Goal: Information Seeking & Learning: Learn about a topic

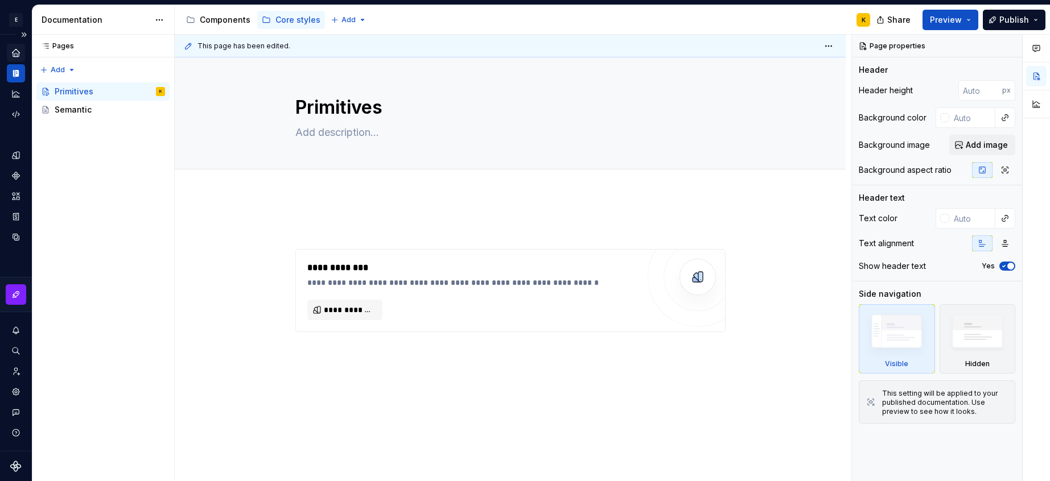
click at [22, 53] on div "Home" at bounding box center [16, 53] width 18 height 18
click at [13, 34] on div "E Prime K" at bounding box center [16, 20] width 32 height 30
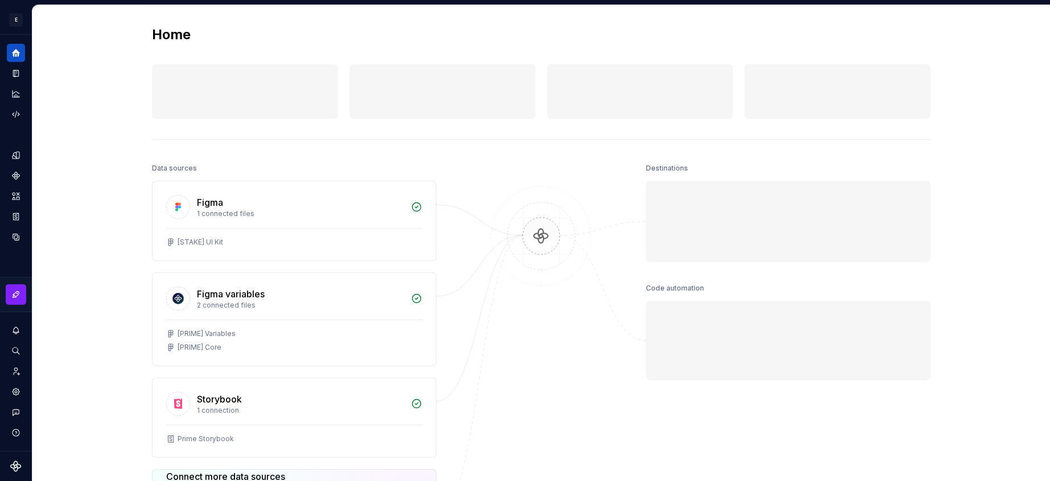
click at [32, 28] on div "Home Design tokens 0 Components 0 0 Assets 0 Docs pages 0 Data sources Figma 1 …" at bounding box center [540, 325] width 1017 height 641
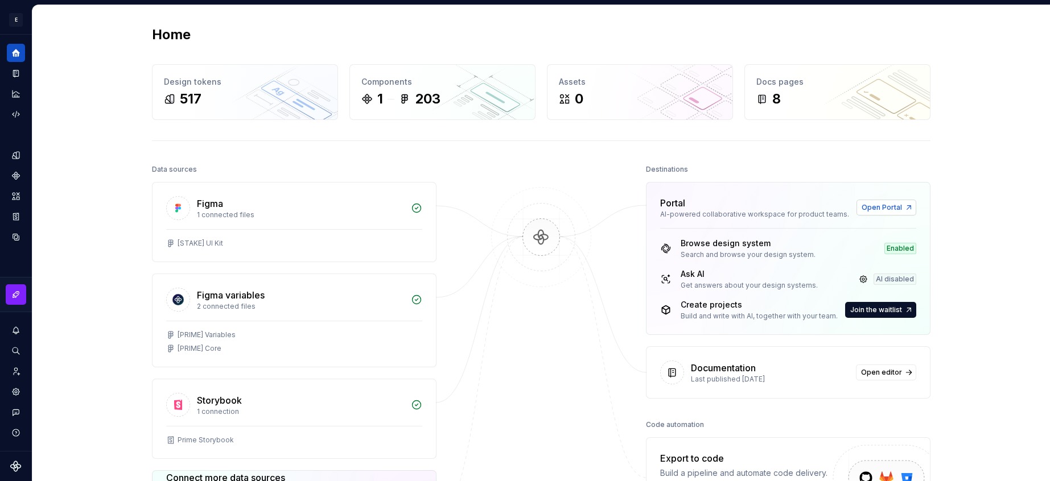
click at [882, 208] on span "Open Portal" at bounding box center [881, 207] width 40 height 9
drag, startPoint x: 677, startPoint y: 255, endPoint x: 830, endPoint y: 259, distance: 153.1
click at [830, 259] on div "Browse design system Search and browse your design system. Enabled Ask AI Get a…" at bounding box center [787, 281] width 283 height 106
drag, startPoint x: 827, startPoint y: 275, endPoint x: 696, endPoint y: 282, distance: 131.0
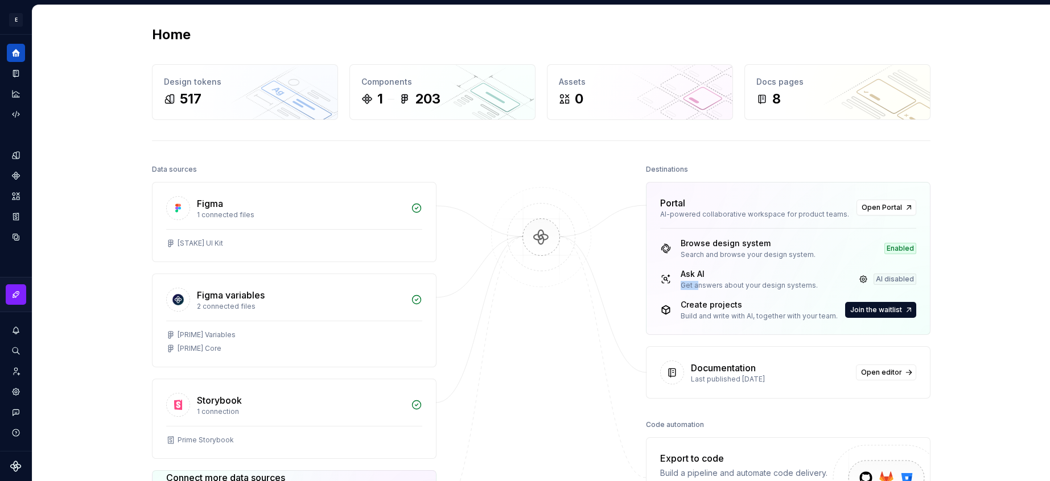
click at [696, 282] on div "Ask AI Get answers about your design systems. AI disabled" at bounding box center [788, 280] width 256 height 22
drag, startPoint x: 698, startPoint y: 283, endPoint x: 746, endPoint y: 289, distance: 49.3
click at [708, 284] on div "Get answers about your design systems." at bounding box center [748, 285] width 137 height 9
click at [793, 288] on div "Get answers about your design systems." at bounding box center [748, 285] width 137 height 9
click at [898, 282] on div "AI disabled" at bounding box center [894, 279] width 43 height 11
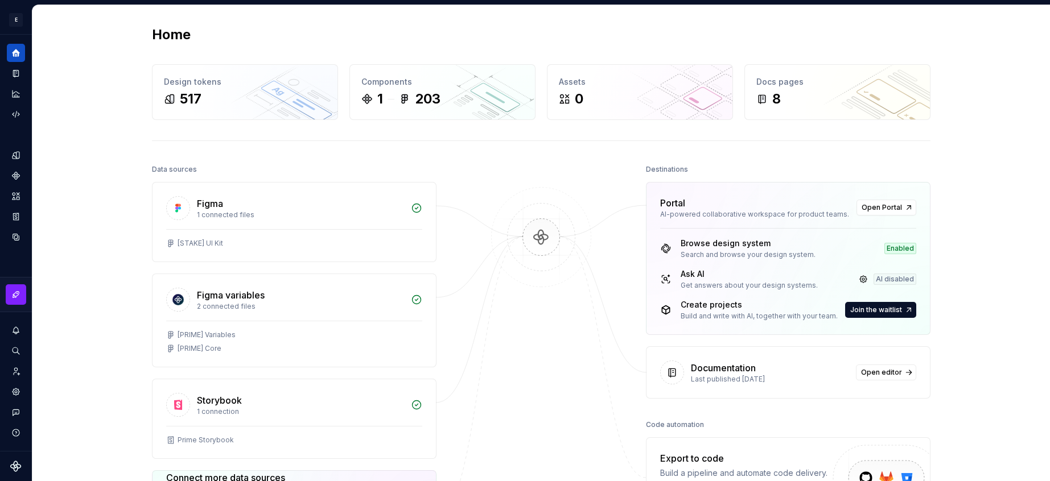
click at [863, 270] on div "Ask AI Get answers about your design systems. AI disabled" at bounding box center [788, 280] width 256 height 22
click at [864, 277] on link at bounding box center [863, 279] width 16 height 16
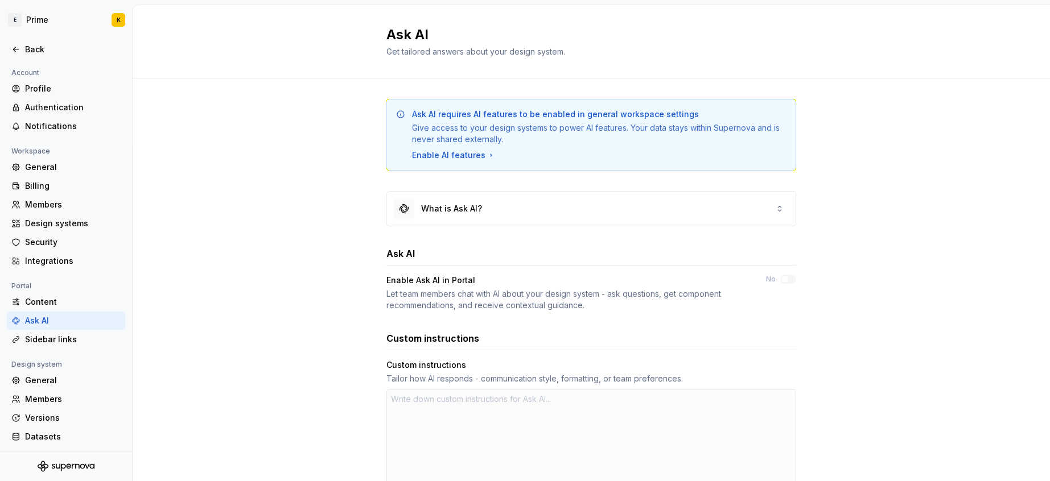
type textarea "*"
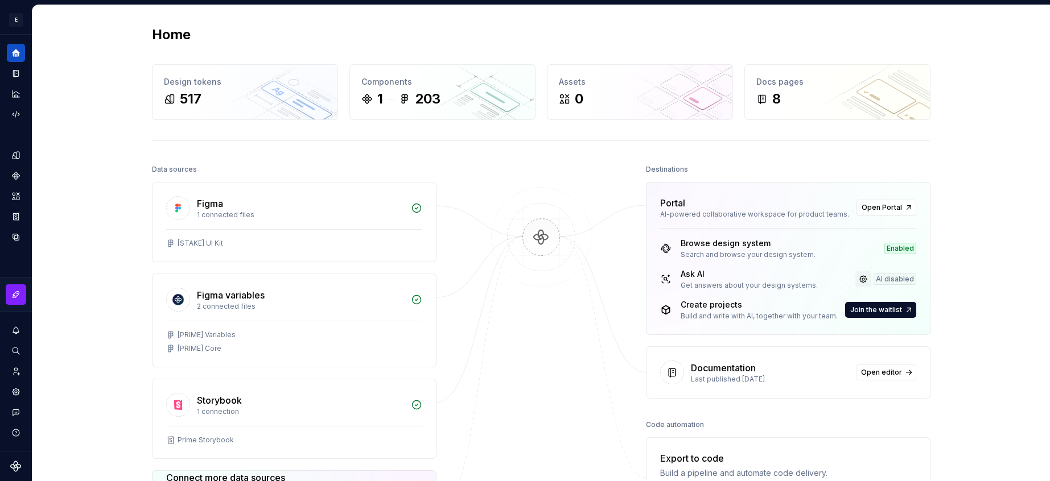
click at [865, 281] on link at bounding box center [863, 279] width 16 height 16
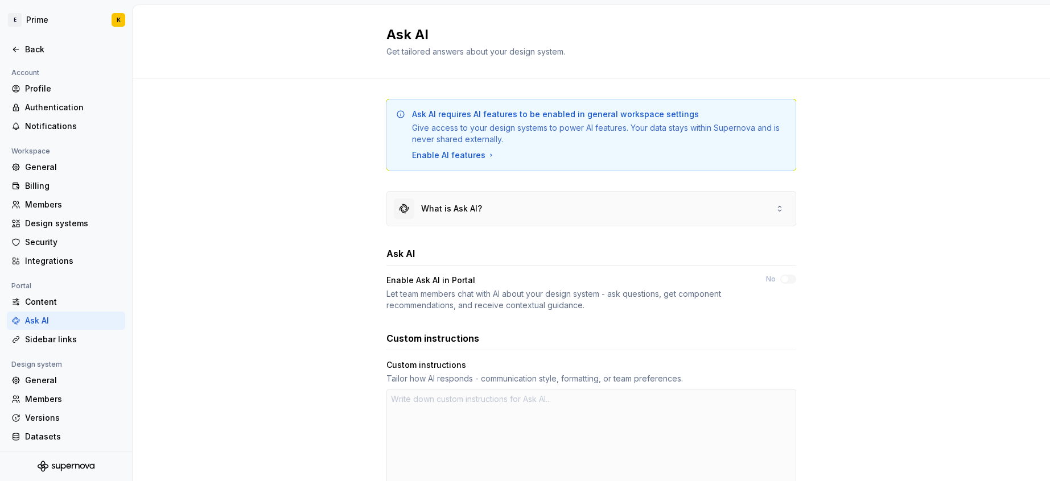
click at [775, 208] on icon at bounding box center [779, 208] width 9 height 9
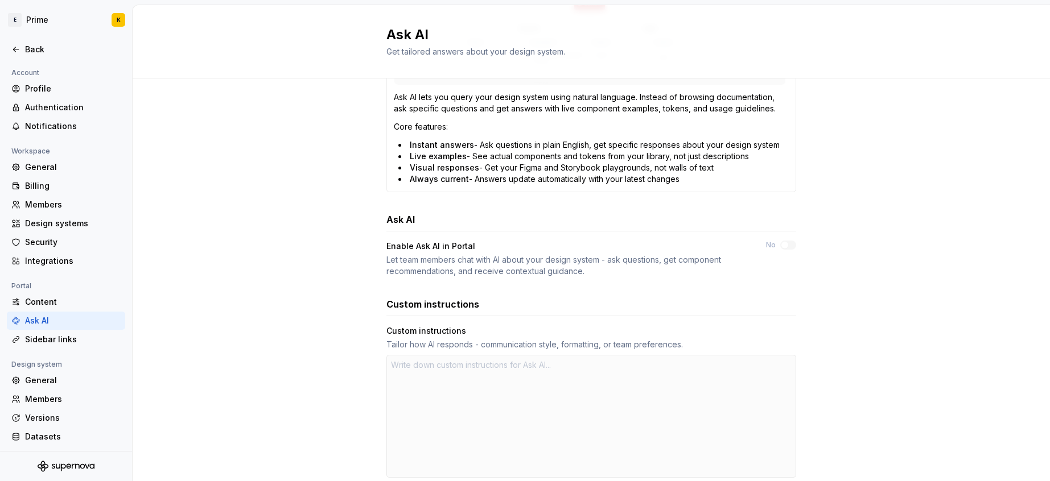
scroll to position [502, 0]
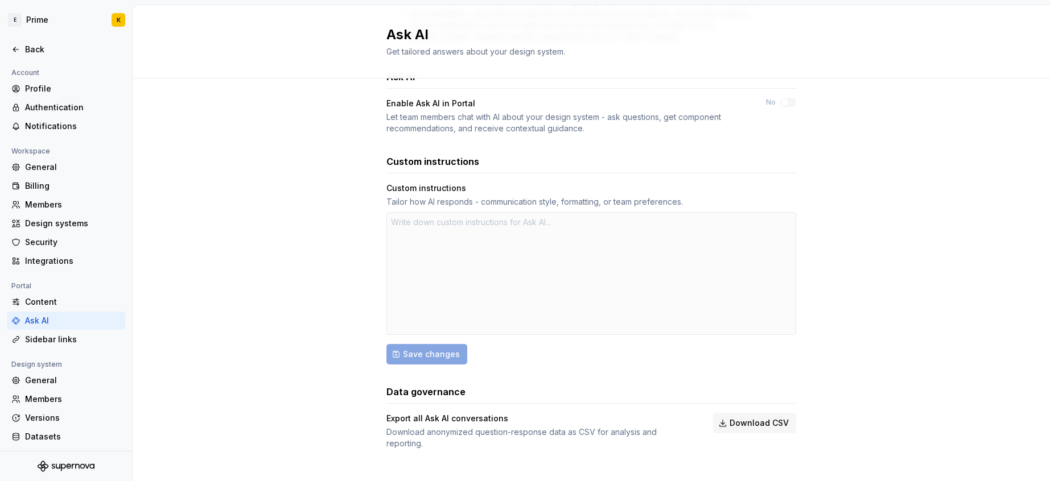
click at [503, 282] on div at bounding box center [591, 273] width 410 height 123
click at [498, 248] on div at bounding box center [591, 273] width 410 height 123
click at [492, 236] on div at bounding box center [591, 273] width 410 height 123
click at [489, 235] on div at bounding box center [591, 273] width 410 height 123
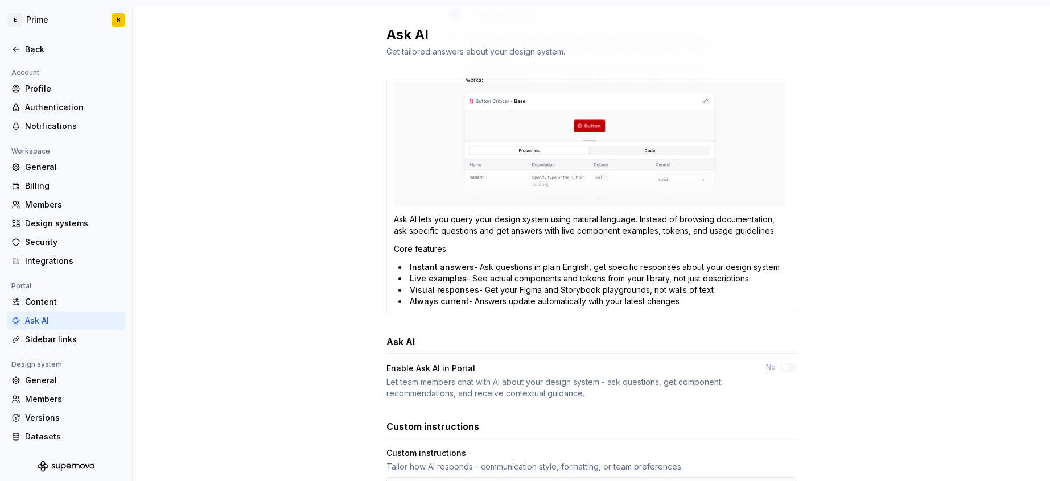
scroll to position [0, 0]
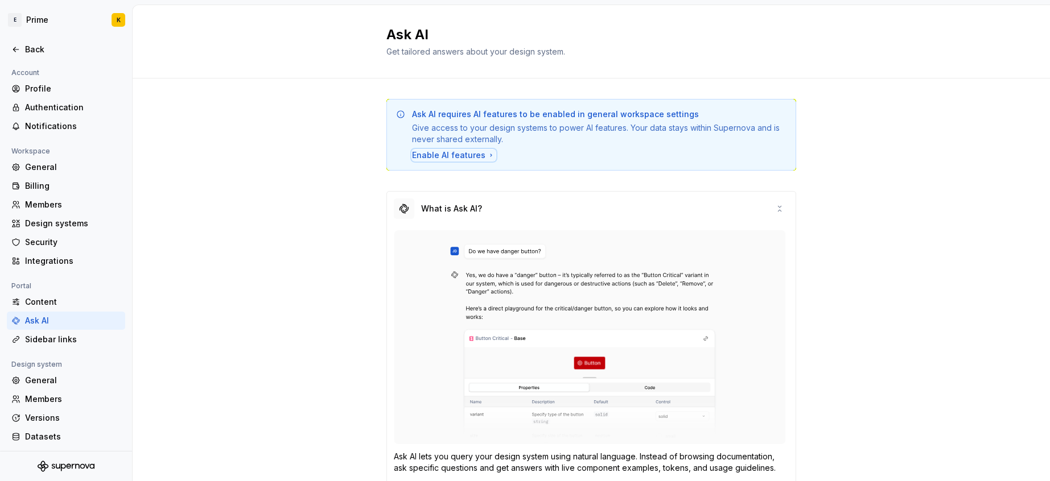
click at [455, 156] on div "Enable AI features" at bounding box center [454, 155] width 84 height 11
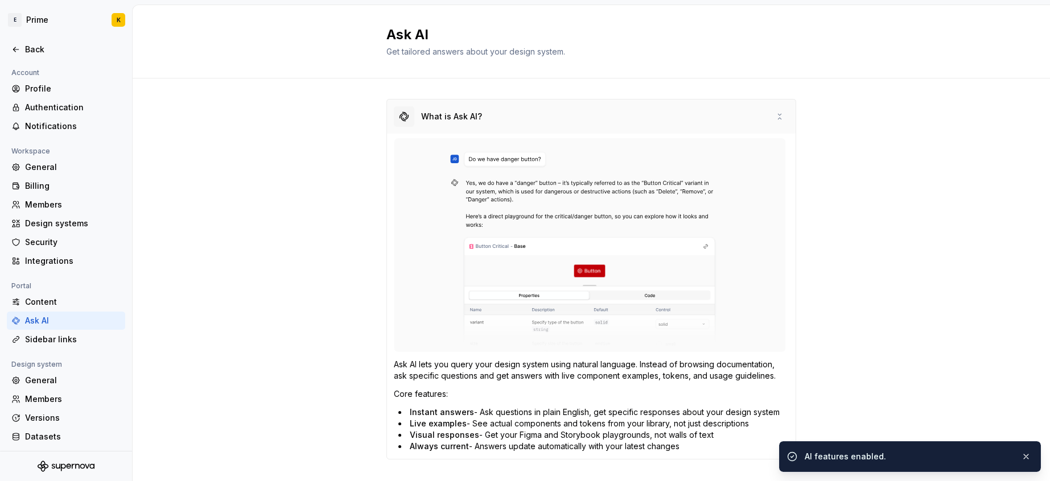
click at [516, 121] on div "What is Ask AI?" at bounding box center [591, 117] width 409 height 34
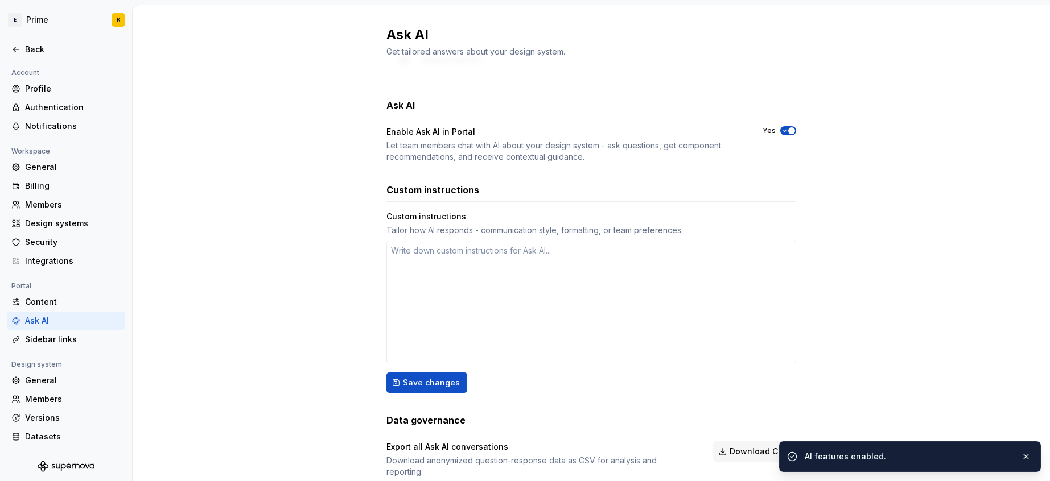
scroll to position [85, 0]
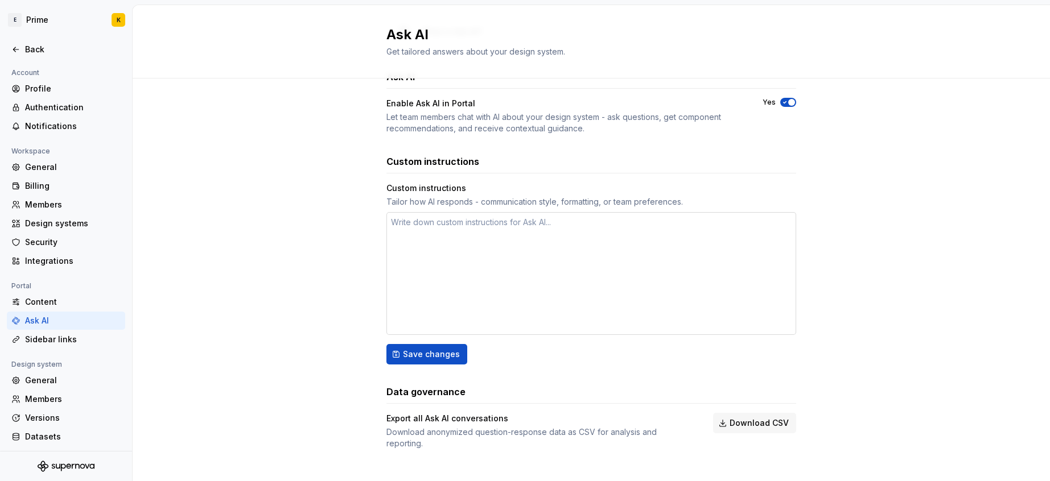
click at [600, 257] on textarea at bounding box center [591, 273] width 410 height 123
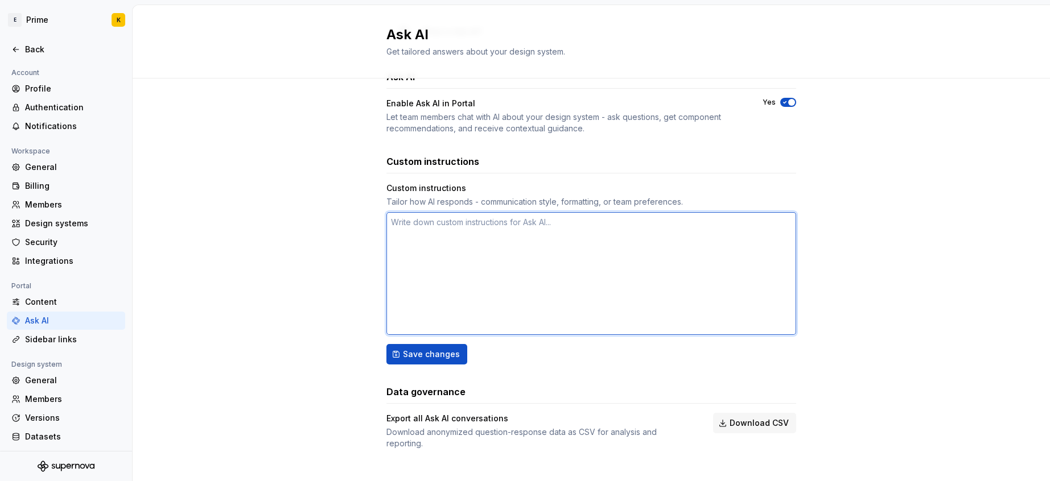
type textarea "*"
type textarea "d"
type textarea "*"
type textarea "do"
type textarea "*"
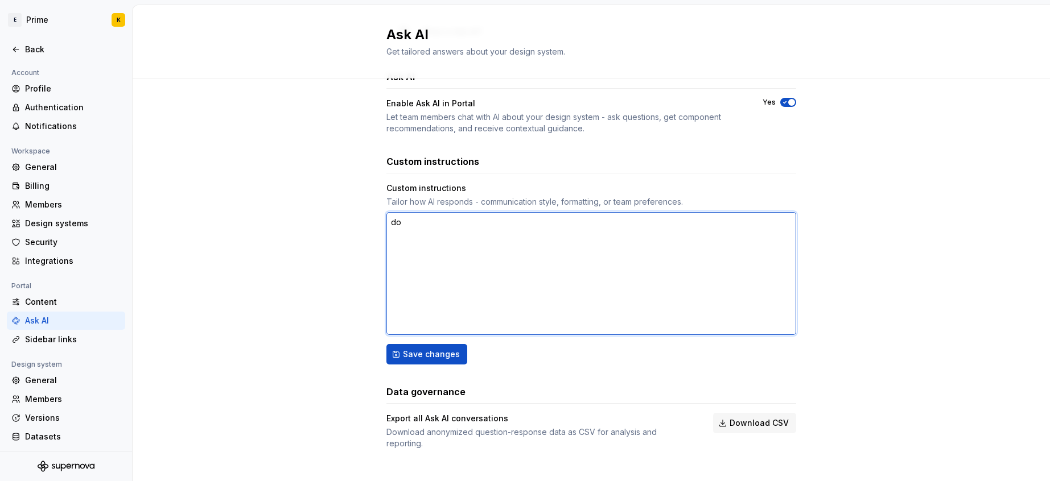
type textarea "do"
type textarea "*"
type textarea "do w"
type textarea "*"
type textarea "do we"
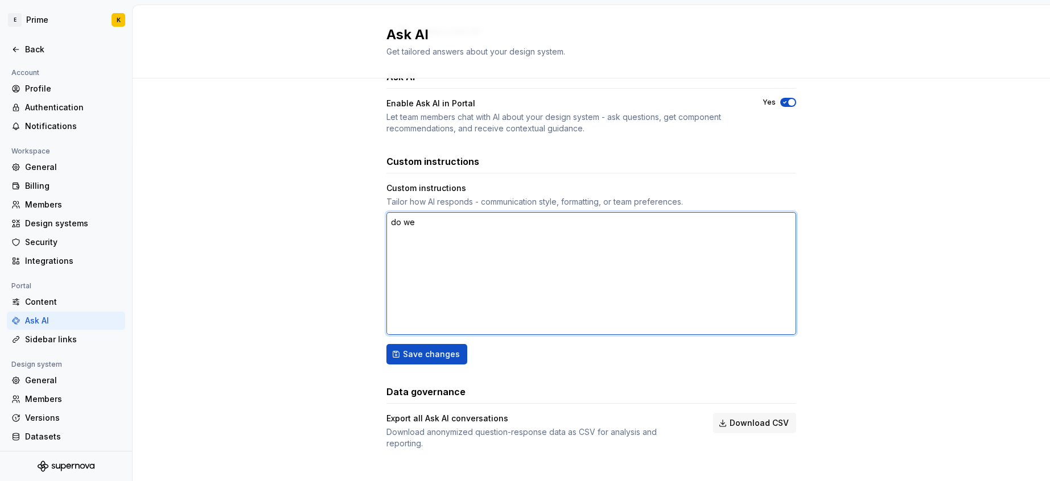
type textarea "*"
type textarea "do we"
type textarea "*"
type textarea "do we h"
type textarea "*"
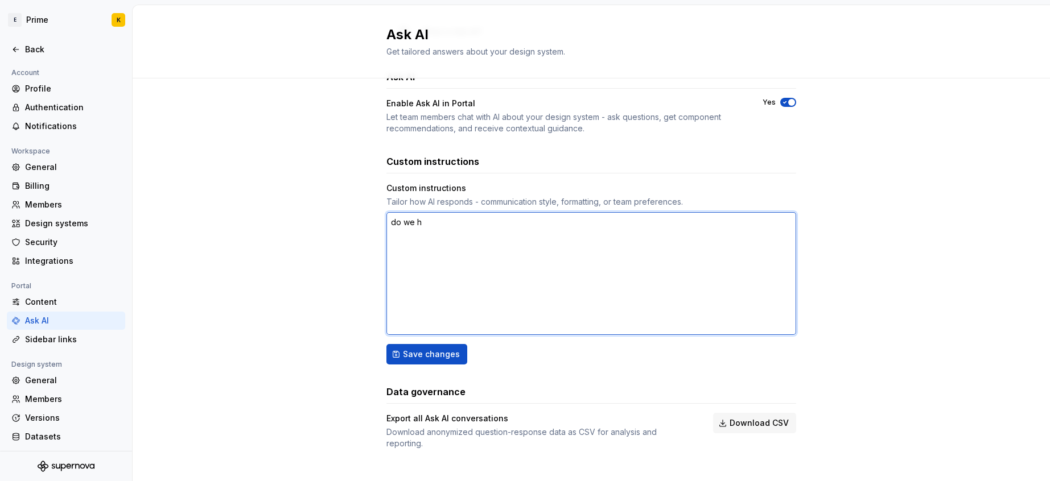
type textarea "do we ha"
type textarea "*"
type textarea "do we hav"
type textarea "*"
type textarea "do we have"
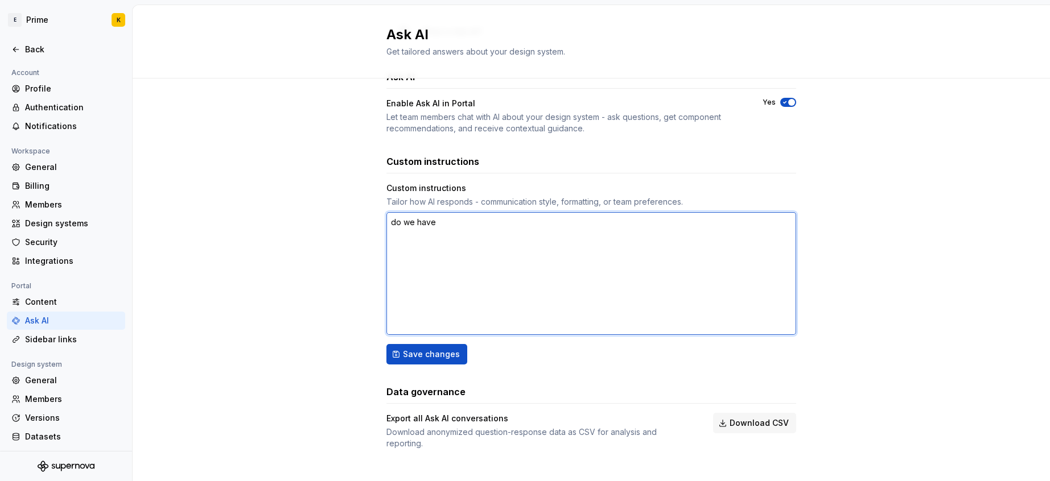
type textarea "*"
type textarea "do we have"
type textarea "*"
type textarea "Wh"
type textarea "*"
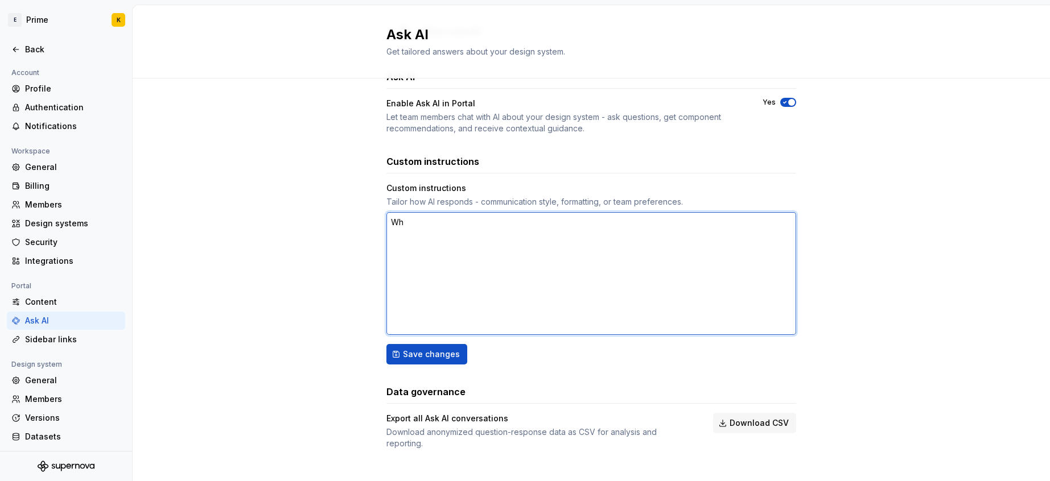
type textarea "Whj"
type textarea "*"
type textarea "Whji"
type textarea "*"
type textarea "Whj"
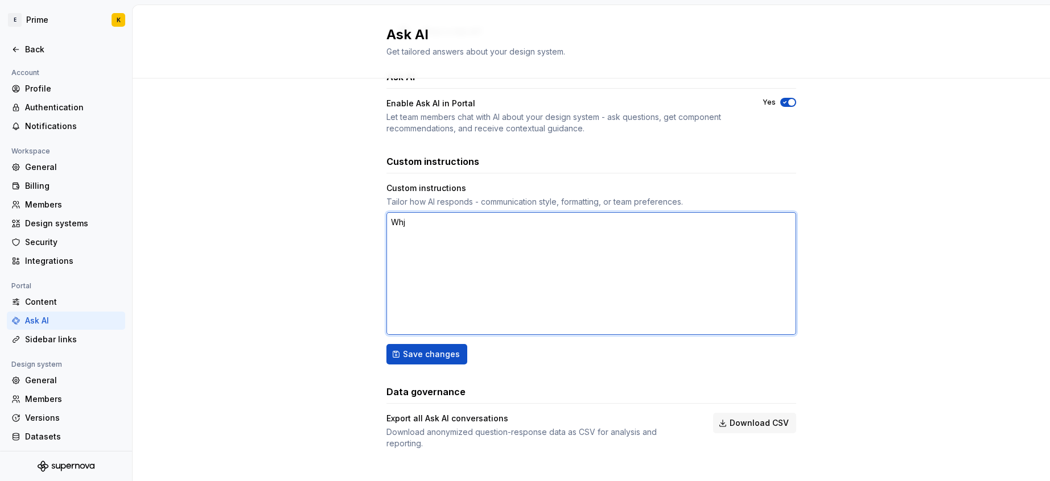
type textarea "*"
type textarea "Wh"
type textarea "*"
type textarea "Whi"
type textarea "*"
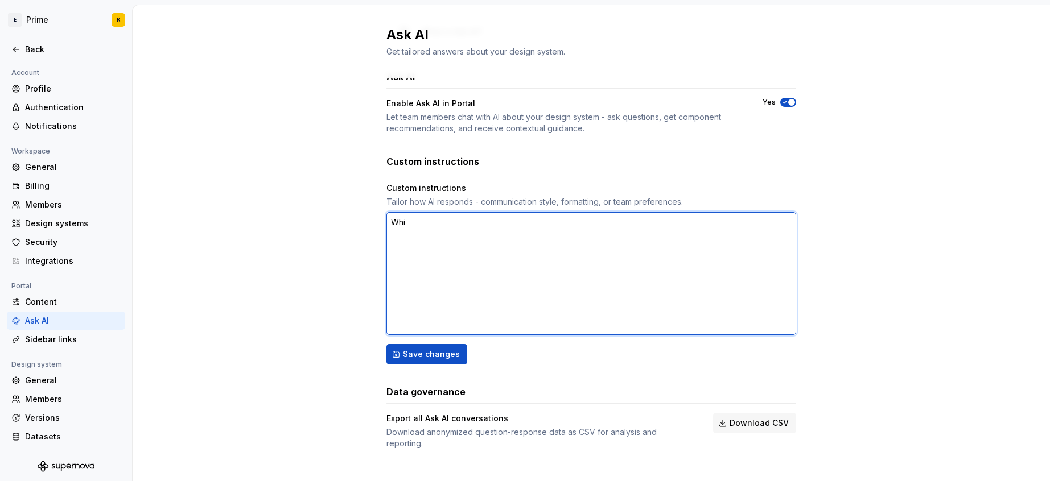
type textarea "Whic"
type textarea "*"
type textarea "Which"
type textarea "*"
type textarea "Which"
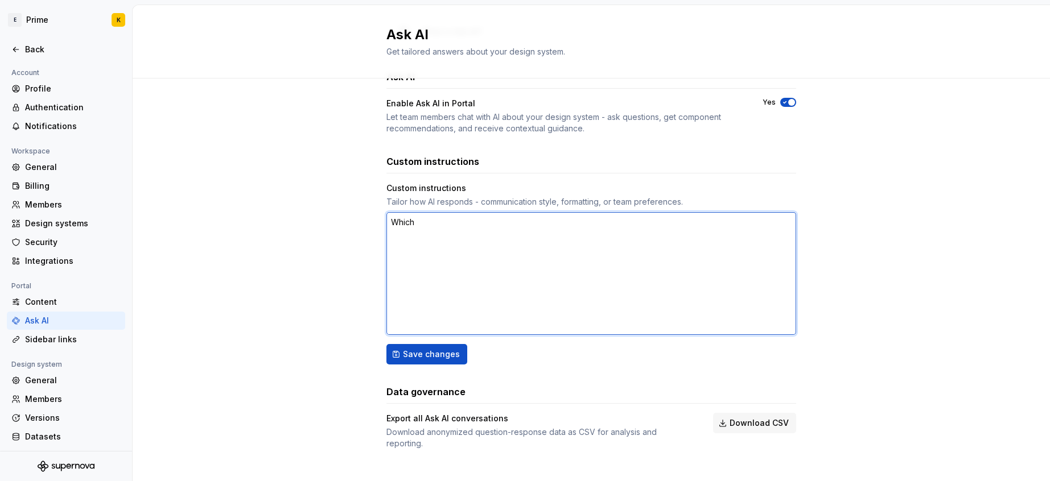
type textarea "*"
type textarea "Which c"
type textarea "*"
type textarea "Which co"
type textarea "*"
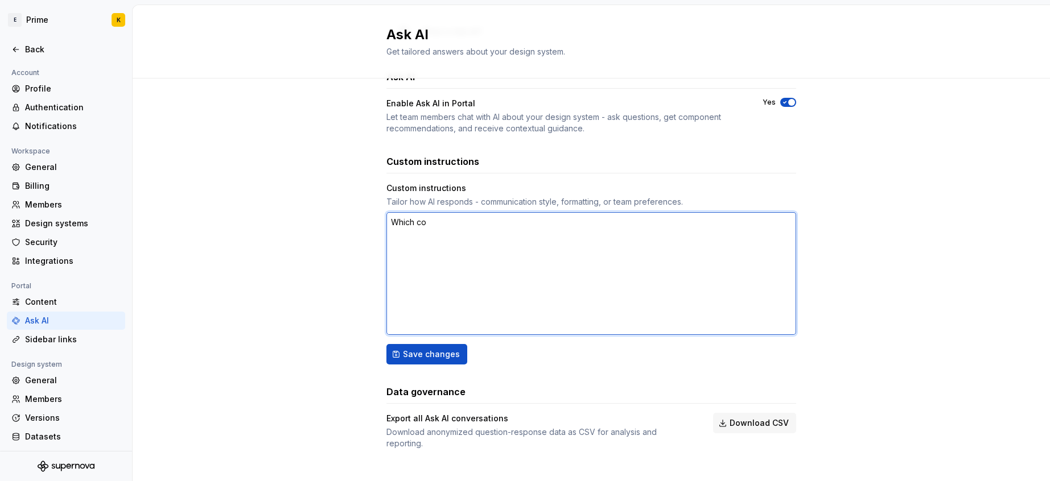
type textarea "Which cor"
type textarea "*"
type textarea "Which core"
type textarea "*"
type textarea "Which core"
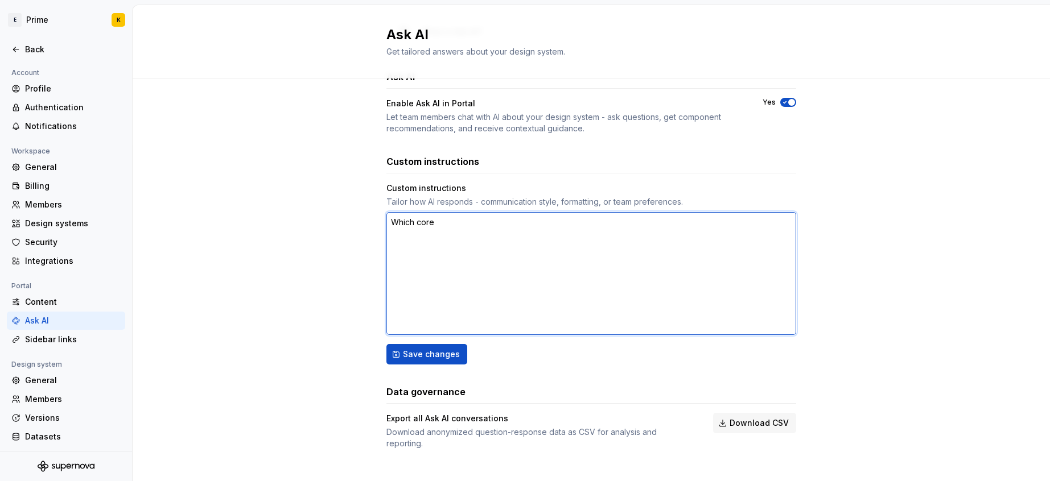
type textarea "*"
type textarea "Which core s"
type textarea "*"
type textarea "Which core st"
type textarea "*"
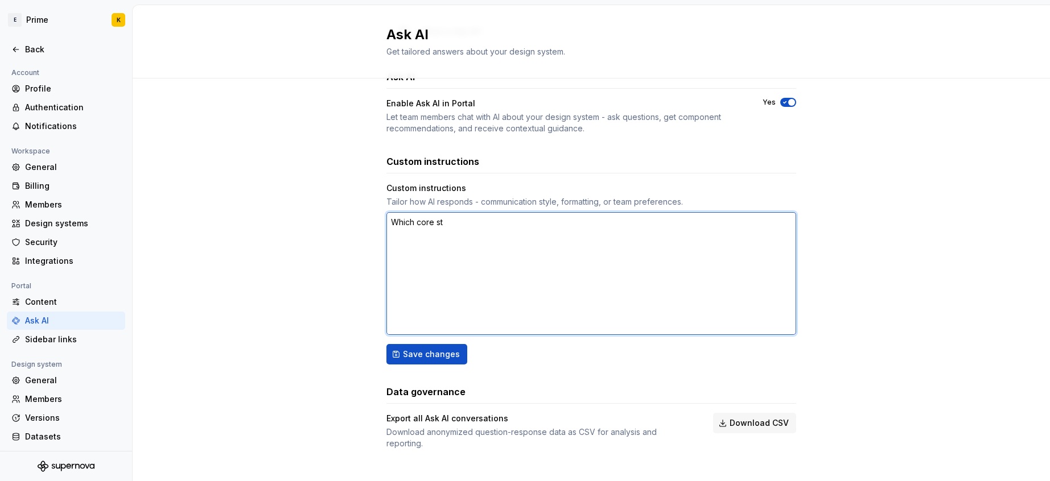
type textarea "h"
type textarea "*"
type textarea "ho"
type textarea "*"
type textarea "how"
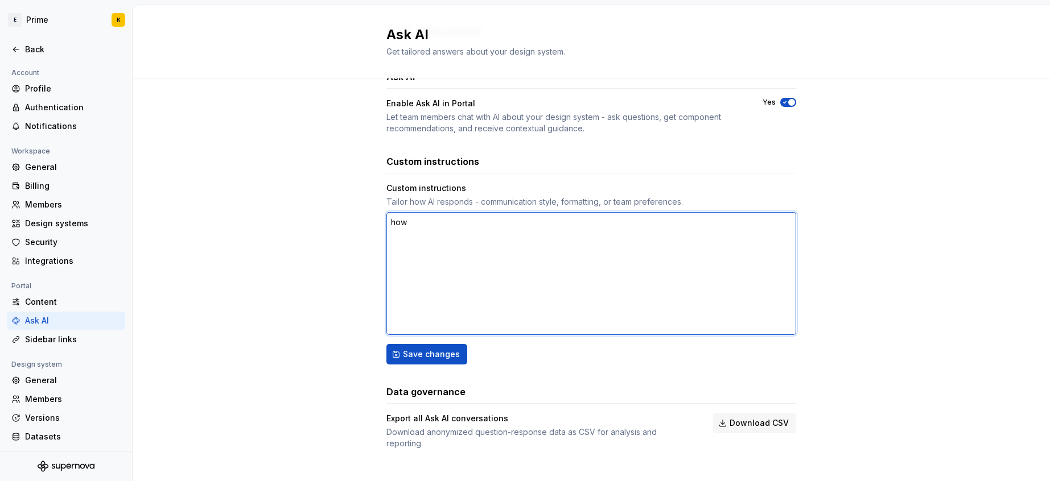
type textarea "*"
type textarea "how"
type textarea "*"
type textarea "how t"
type textarea "*"
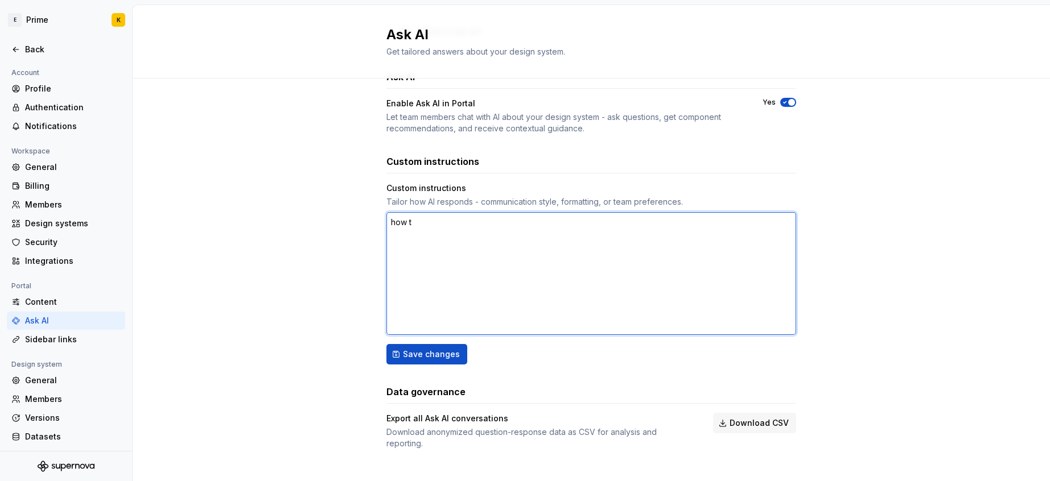
type textarea "how to"
type textarea "*"
type textarea "how to"
type textarea "*"
type textarea "how to u"
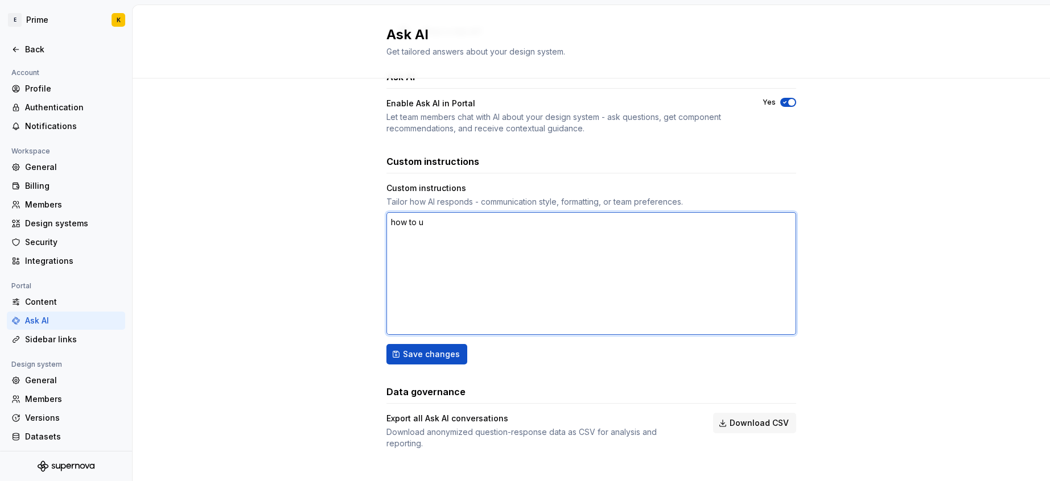
type textarea "*"
type textarea "how to us"
type textarea "*"
type textarea "how to use"
type textarea "*"
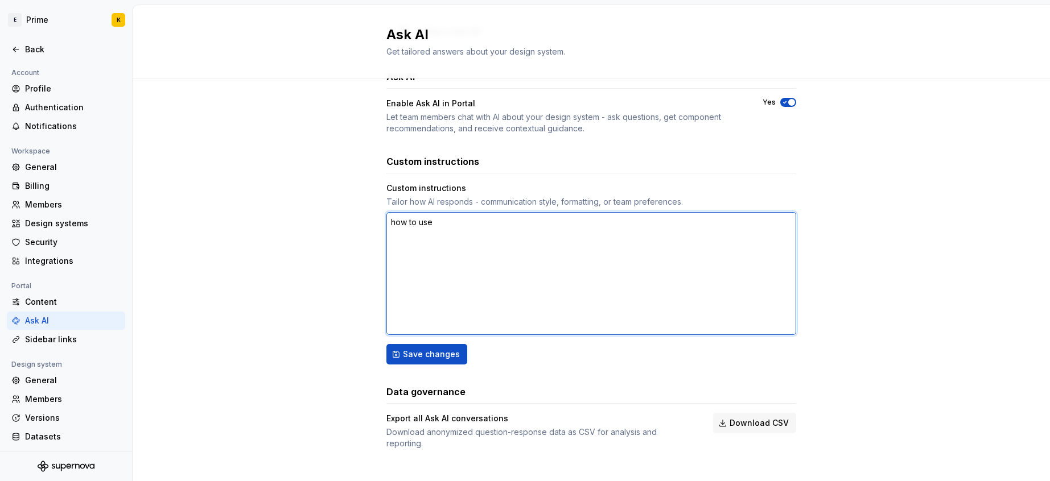
type textarea "how to use"
type textarea "*"
type textarea "how to use s"
type textarea "*"
type textarea "how to use su"
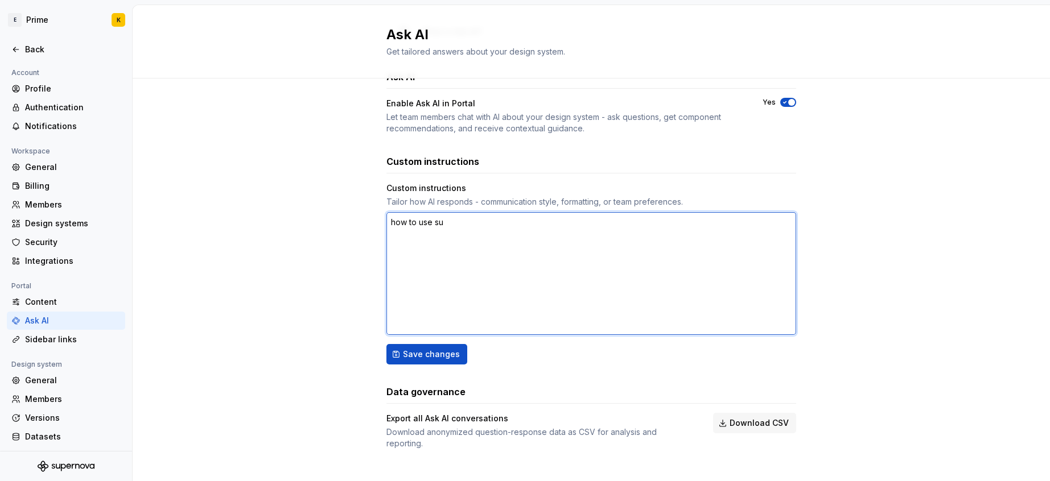
type textarea "*"
type textarea "how to use sur"
type textarea "*"
type textarea "how to use surf"
type textarea "*"
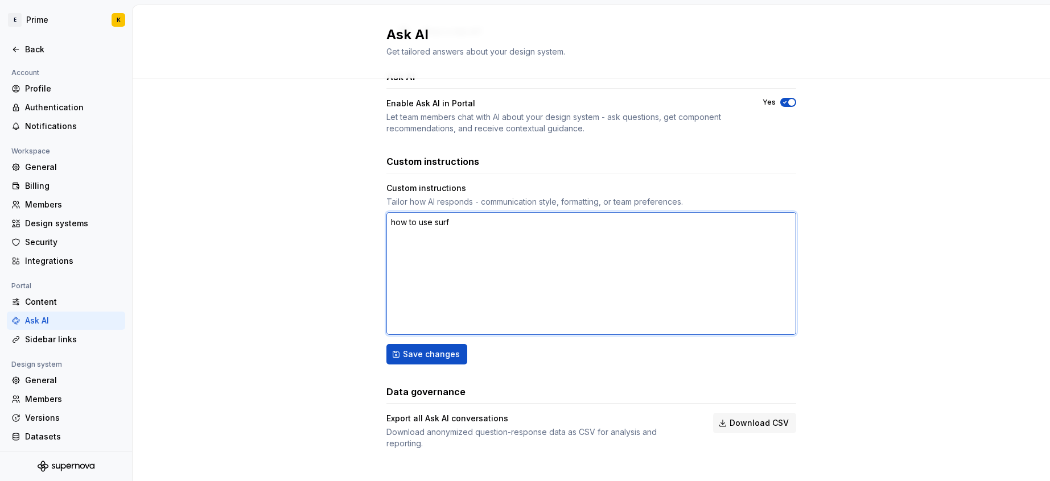
type textarea "how to use surfa"
type textarea "*"
type textarea "how to use surfae"
type textarea "*"
type textarea "how to use surfaec"
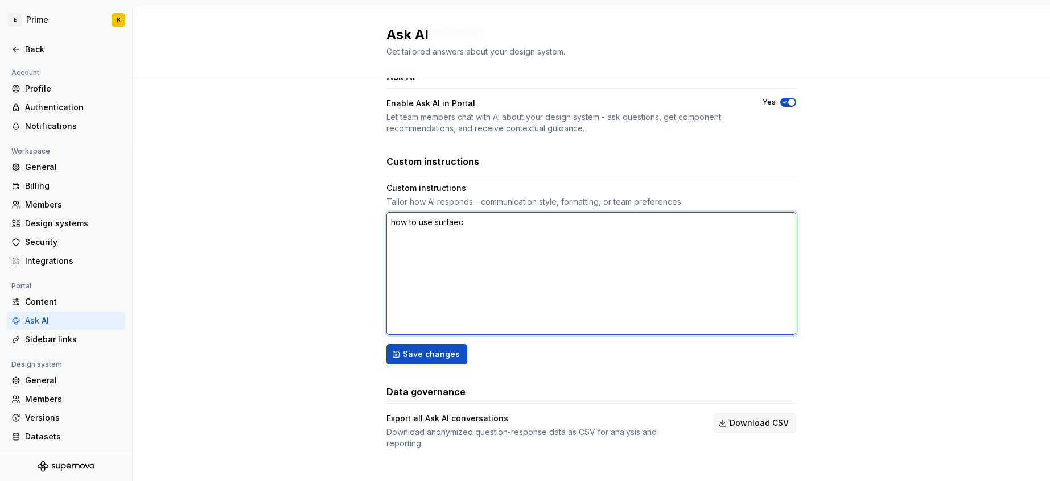
type textarea "*"
type textarea "how to use surfae"
type textarea "*"
type textarea "how to use surfa"
type textarea "*"
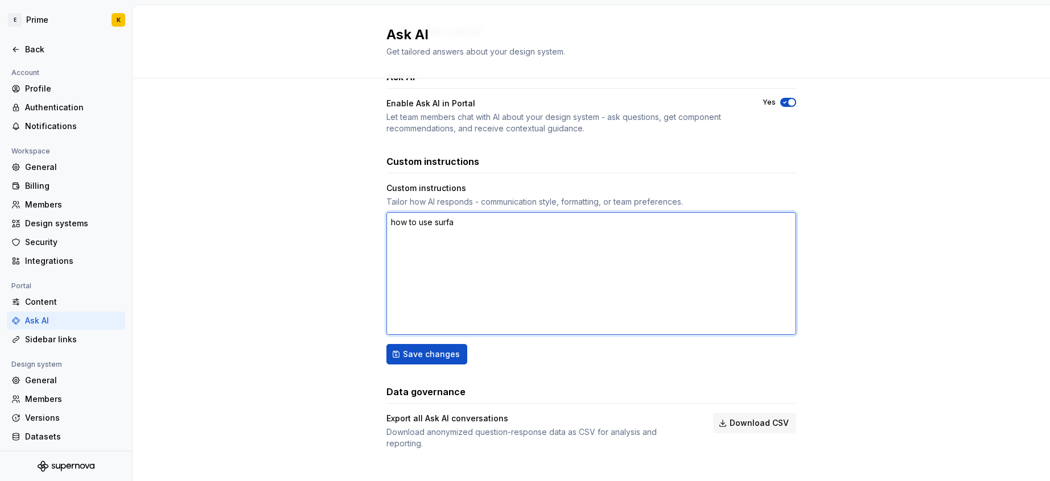
type textarea "how to use surfac"
type textarea "*"
type textarea "h"
type textarea "*"
type textarea "ho"
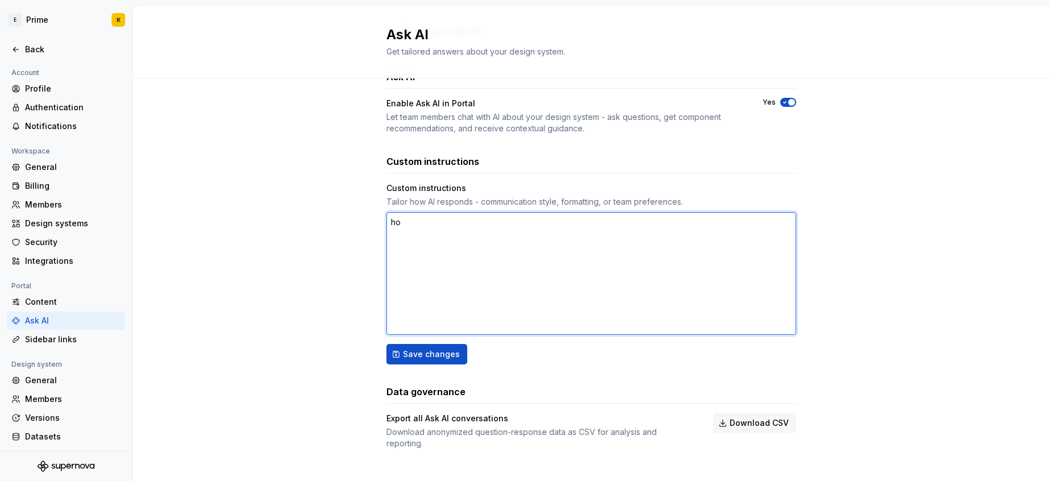
type textarea "*"
type textarea "how"
type textarea "*"
type textarea "how"
type textarea "*"
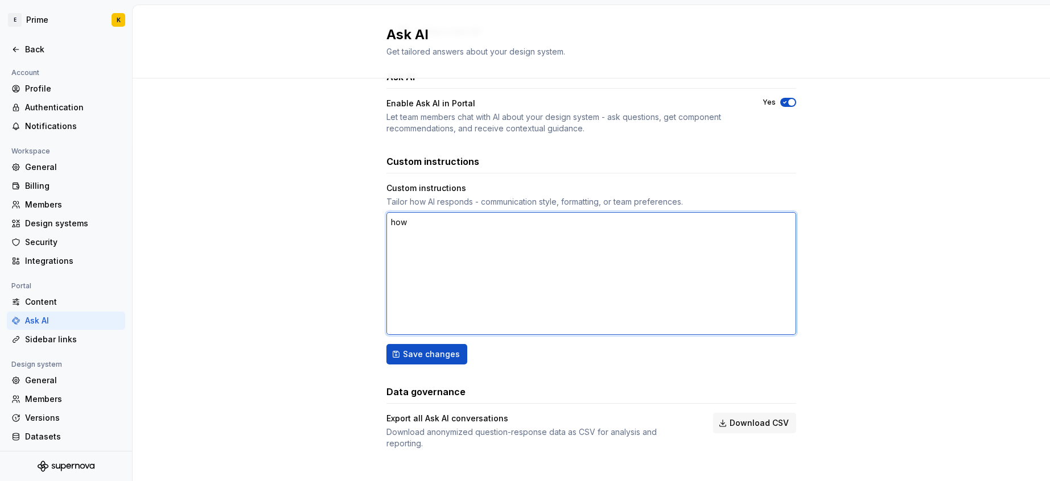
type textarea "how m"
type textarea "*"
type textarea "how man"
type textarea "*"
type textarea "how many"
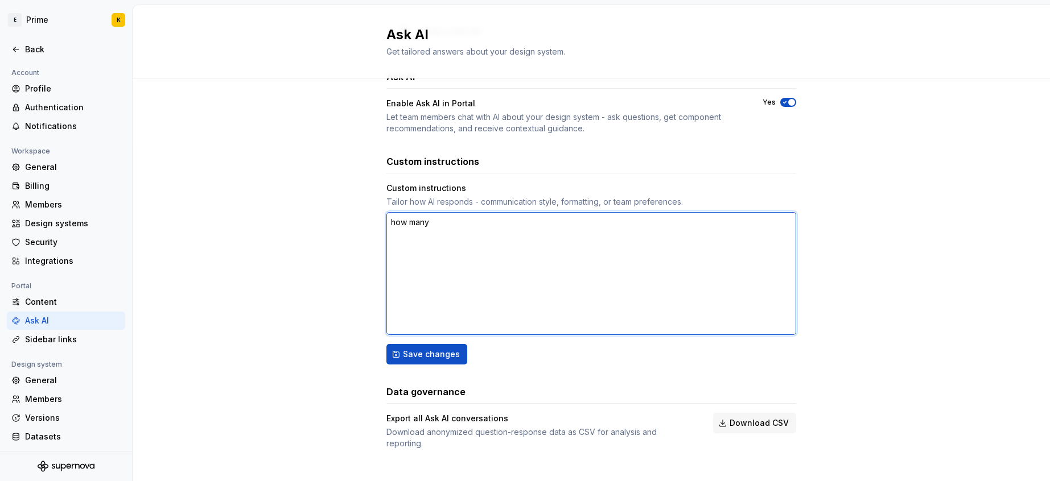
type textarea "*"
type textarea "how many"
type textarea "*"
type textarea "how many s"
type textarea "*"
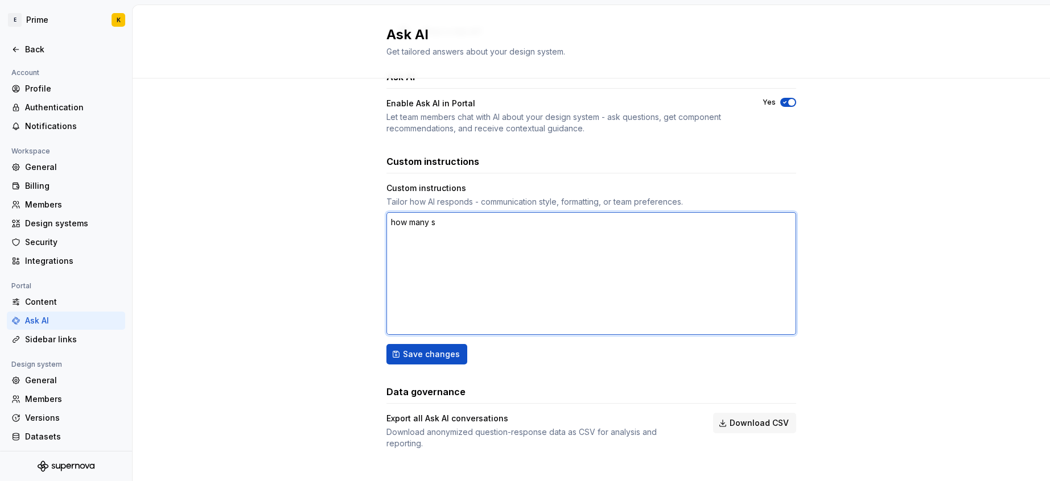
type textarea "how many su"
type textarea "*"
type textarea "how many sur"
type textarea "*"
type textarea "how many surf"
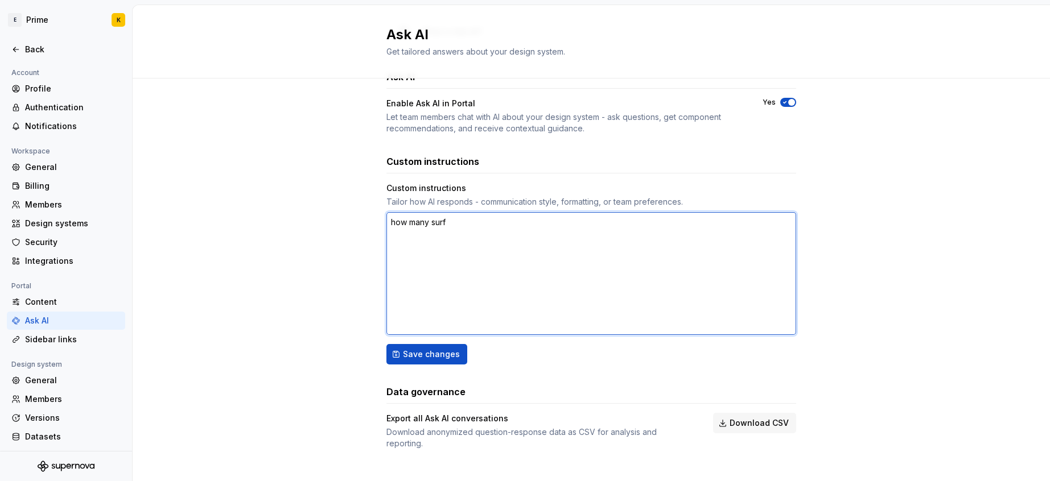
type textarea "*"
type textarea "how many surfa"
type textarea "*"
type textarea "how many surfac"
type textarea "*"
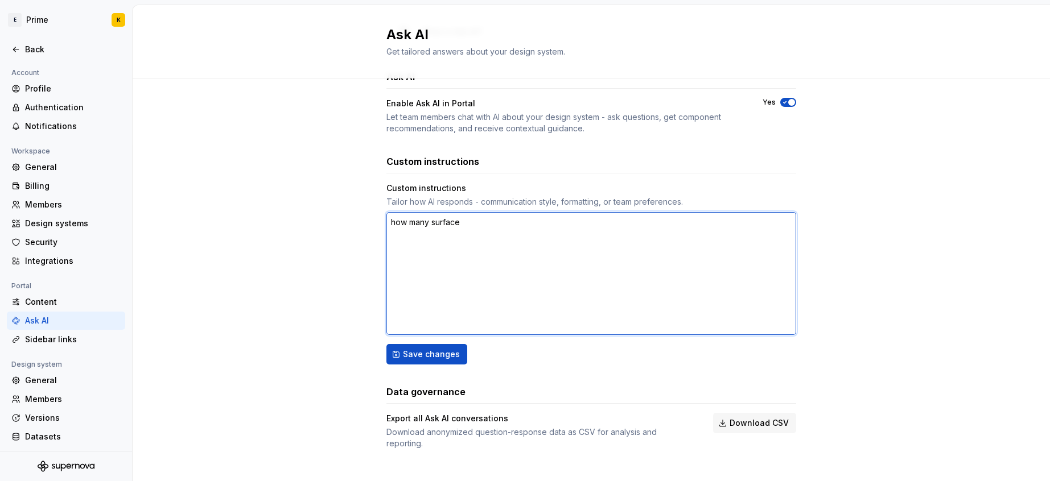
type textarea "how many surface"
type textarea "*"
type textarea "how many surface o"
type textarea "*"
type textarea "how many surface"
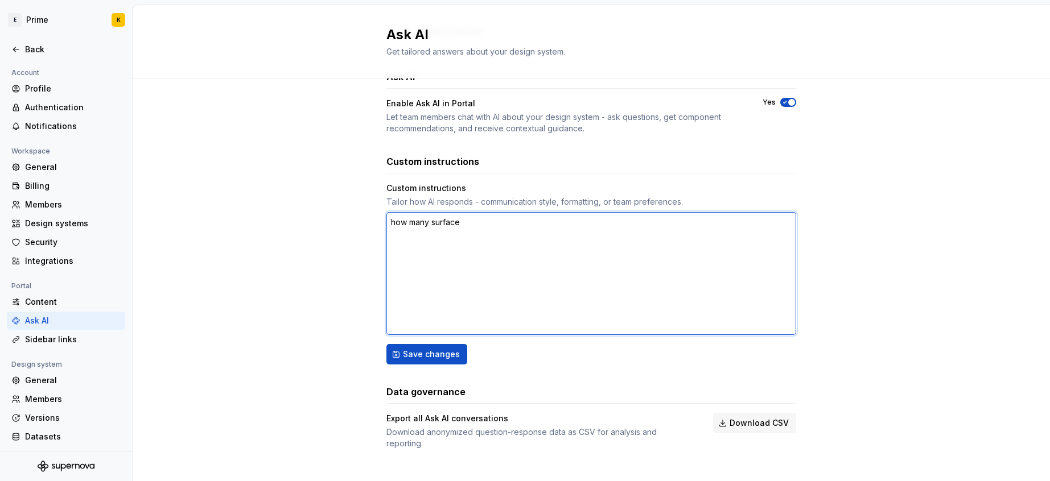
type textarea "*"
type textarea "how many surface c"
type textarea "*"
type textarea "how many surface cl"
type textarea "*"
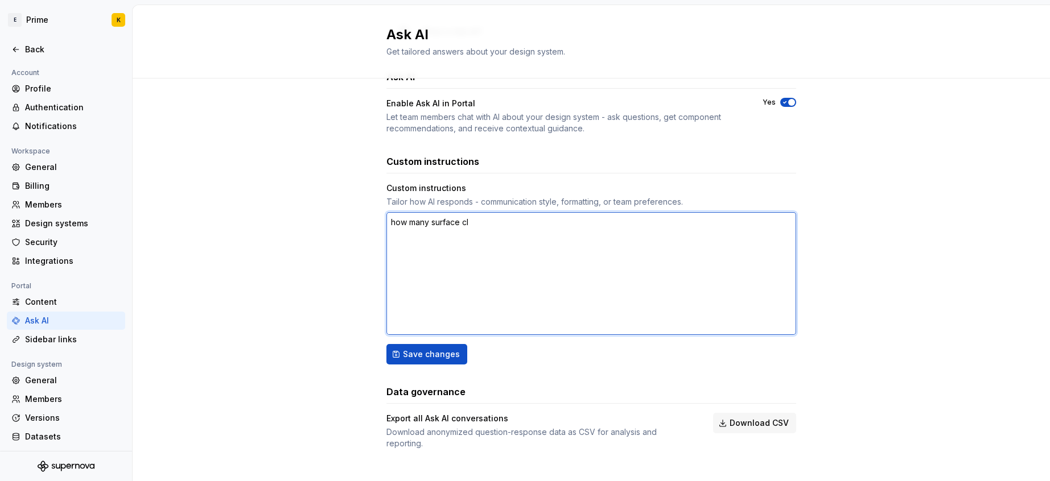
type textarea "how many surface clo"
type textarea "*"
type textarea "how many surface clor"
type textarea "*"
type textarea "how many surface clors"
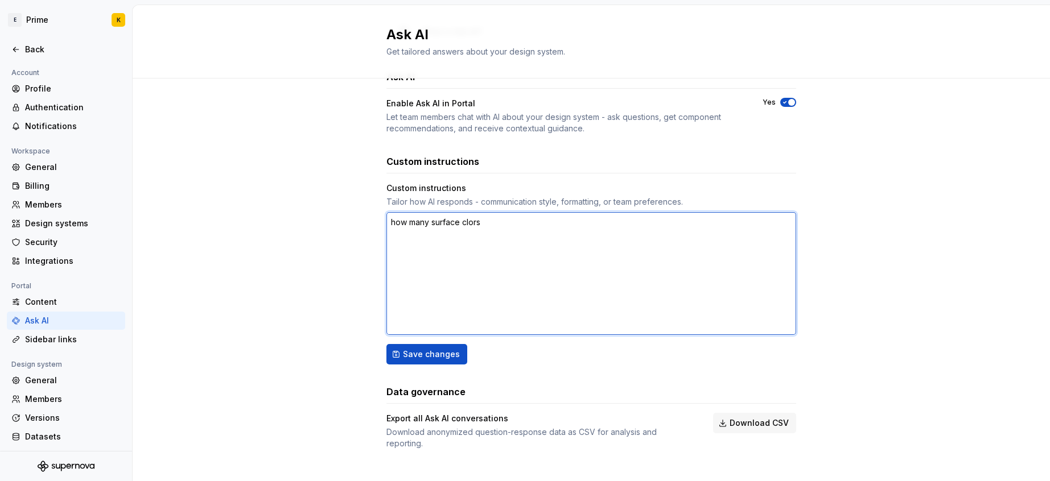
type textarea "*"
type textarea "how many surface clors"
type textarea "*"
type textarea "how many surface clor"
type textarea "*"
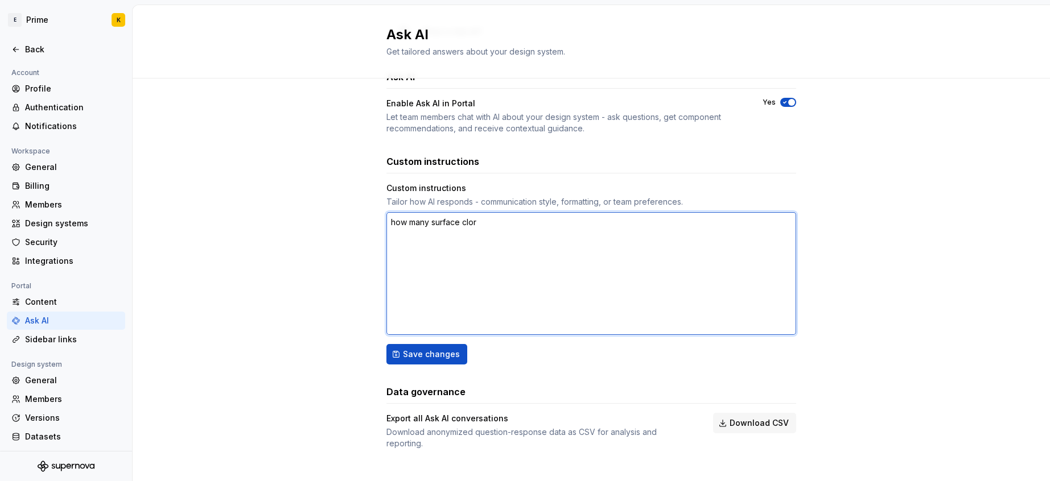
type textarea "how many surface clo"
type textarea "*"
type textarea "how many surface cl"
type textarea "*"
type textarea "how many surface c"
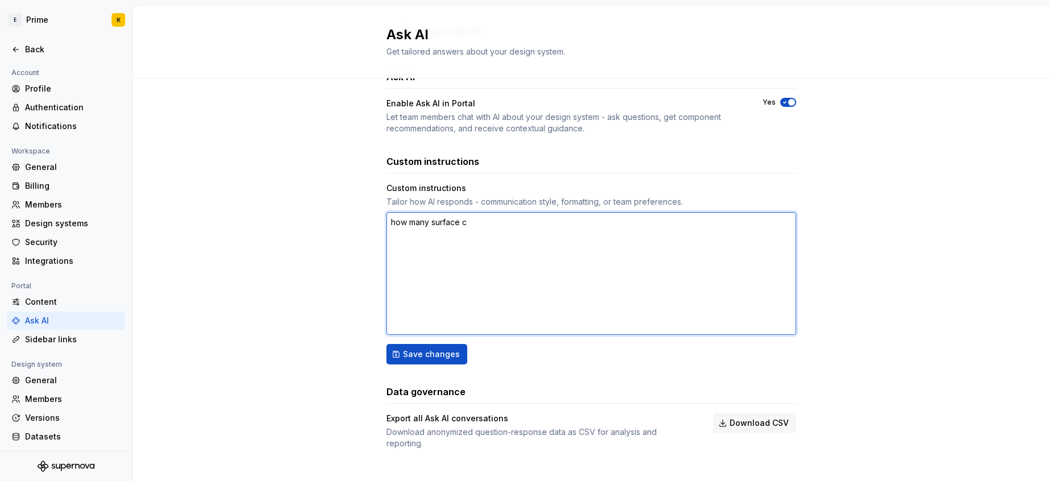
type textarea "*"
type textarea "how many surface co"
type textarea "*"
type textarea "how many surface col"
type textarea "*"
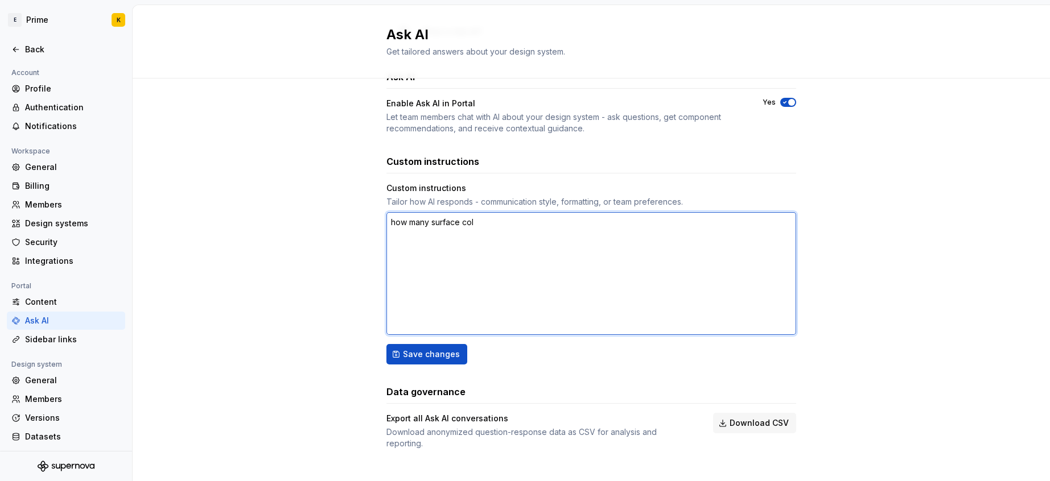
type textarea "how many surface colo"
type textarea "*"
type textarea "how many surface color"
type textarea "*"
type textarea "how many surface colors"
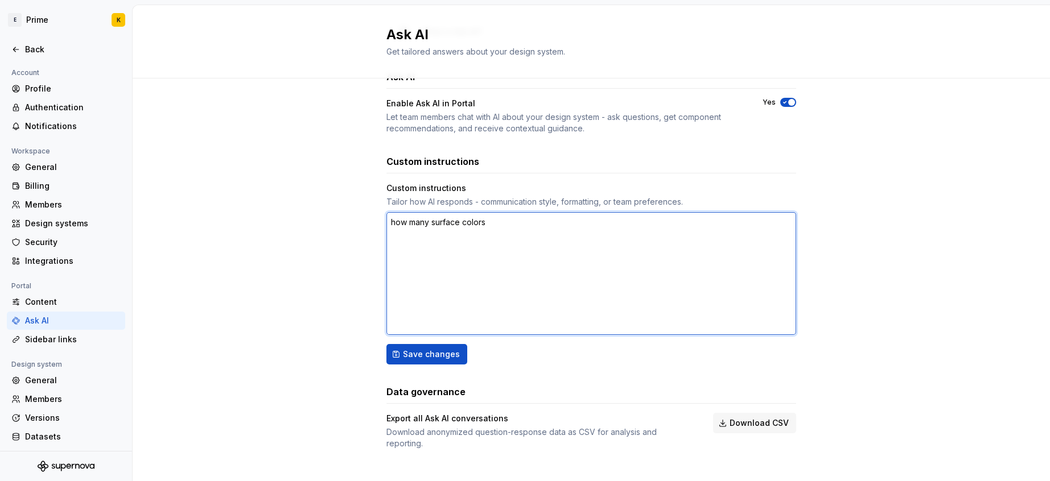
type textarea "*"
type textarea "how many surface colors"
type textarea "*"
type textarea "how many surface colors w"
type textarea "*"
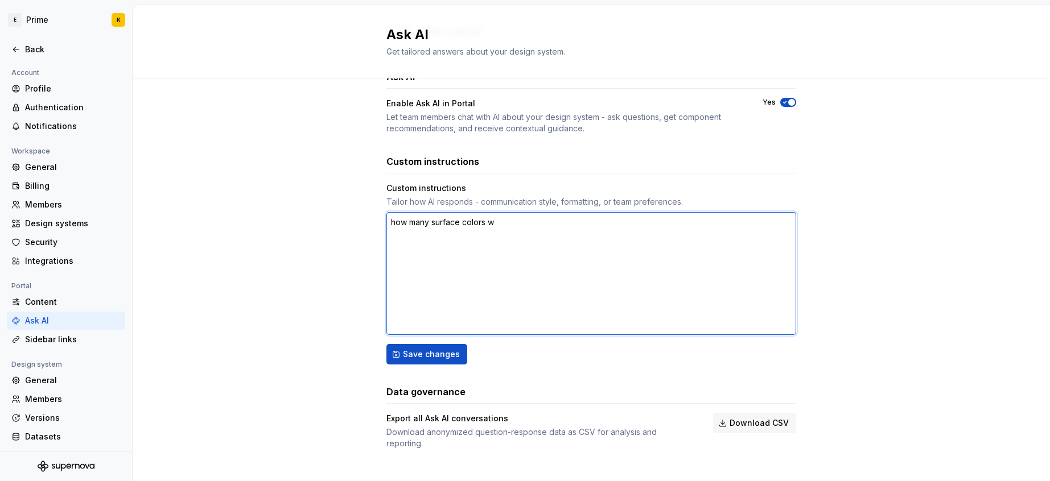
type textarea "how many surface colors we"
type textarea "*"
type textarea "how many surface colors we"
type textarea "*"
type textarea "how many surface colors we h"
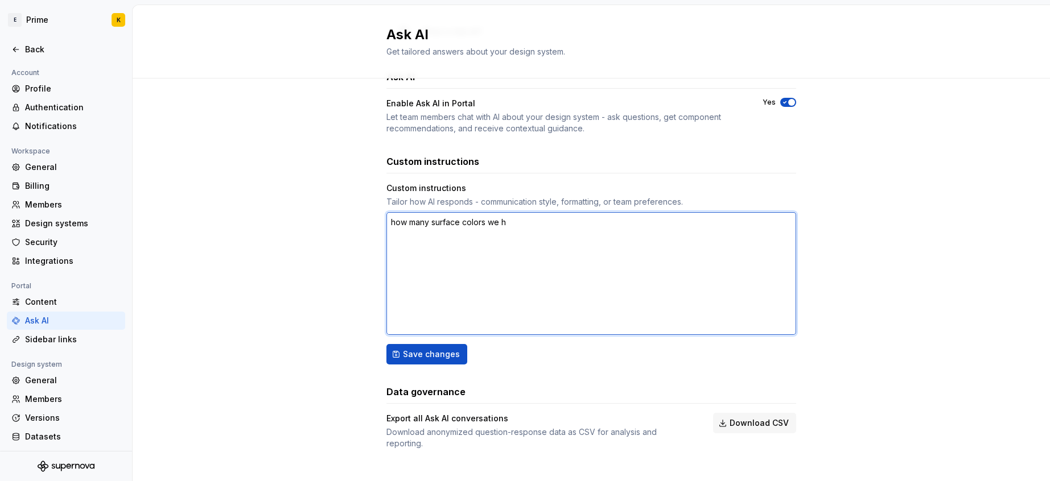
type textarea "*"
type textarea "how many surface colors we ha"
type textarea "*"
type textarea "how many surface colors we hav"
type textarea "*"
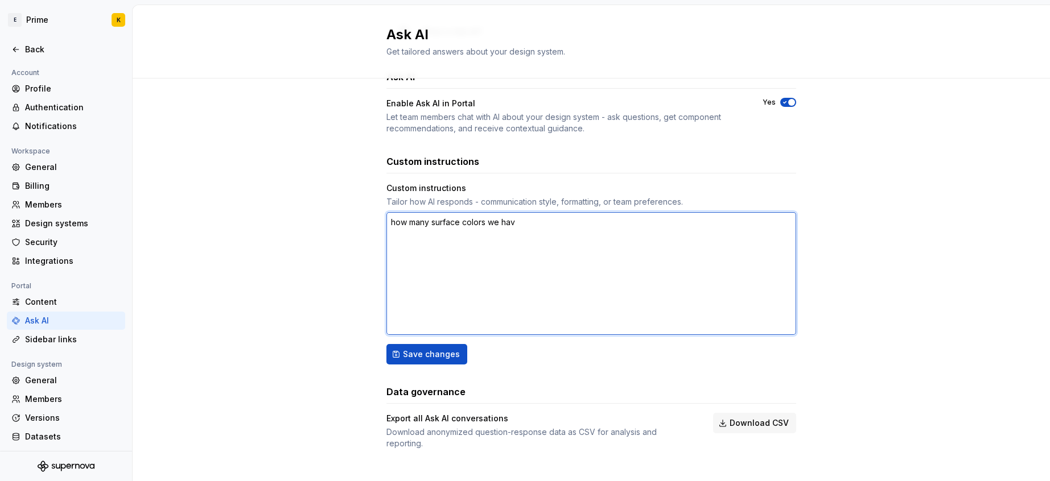
type textarea "how many surface colors we have"
type textarea "*"
type textarea "how many surface colors we have?"
type textarea "*"
type textarea "how many surface colors we have?"
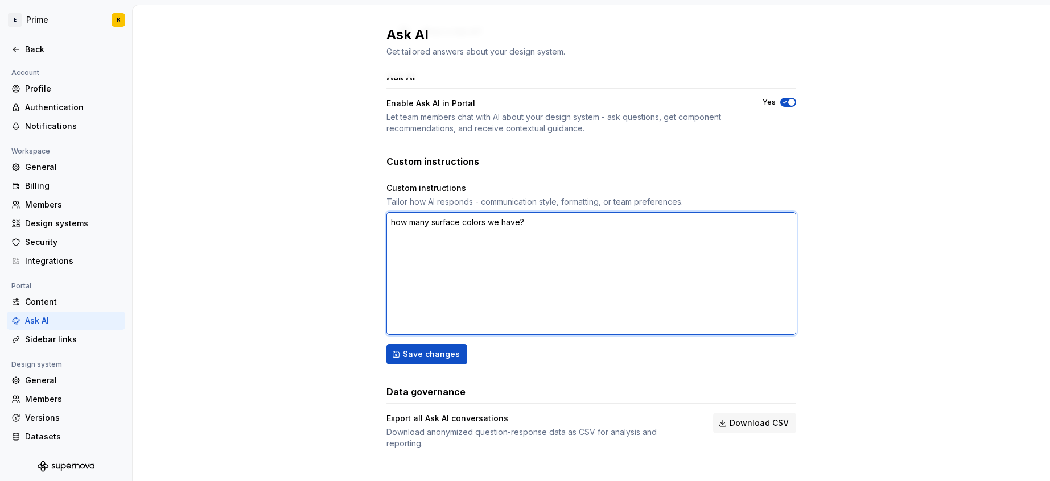
type textarea "*"
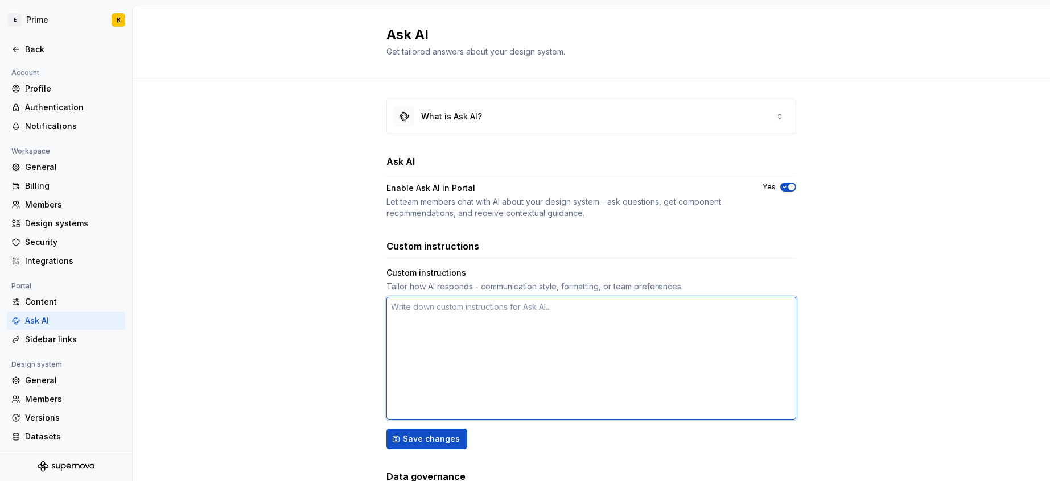
click at [569, 315] on textarea at bounding box center [591, 358] width 410 height 123
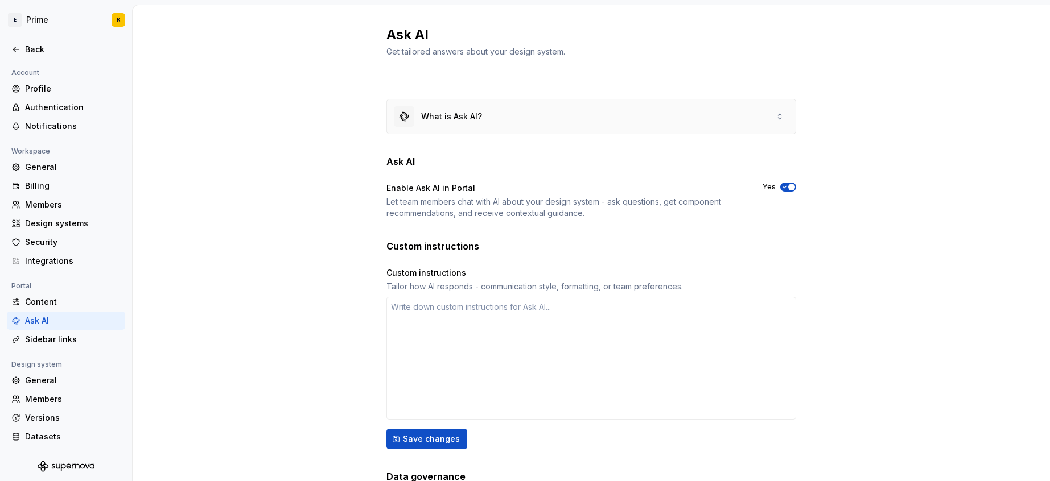
click at [514, 119] on div "What is Ask AI?" at bounding box center [591, 117] width 409 height 34
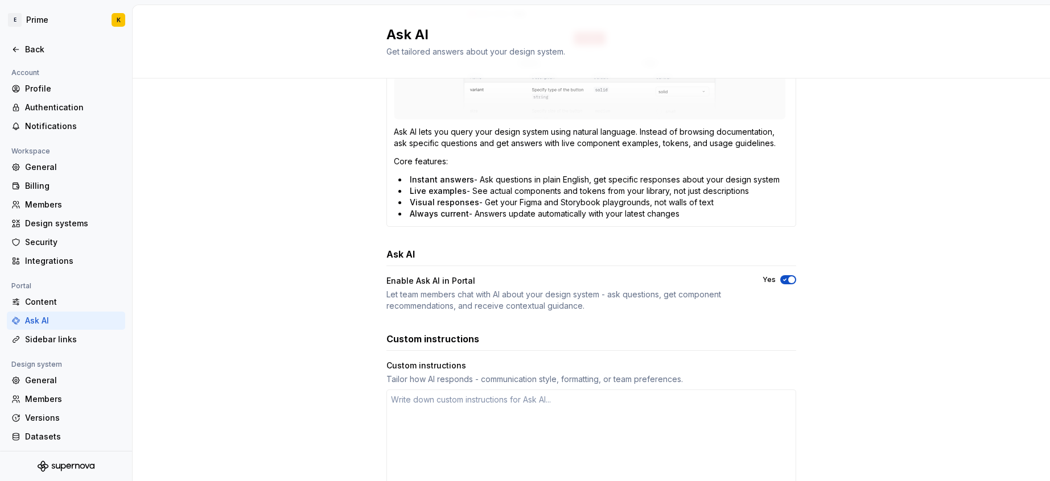
scroll to position [293, 0]
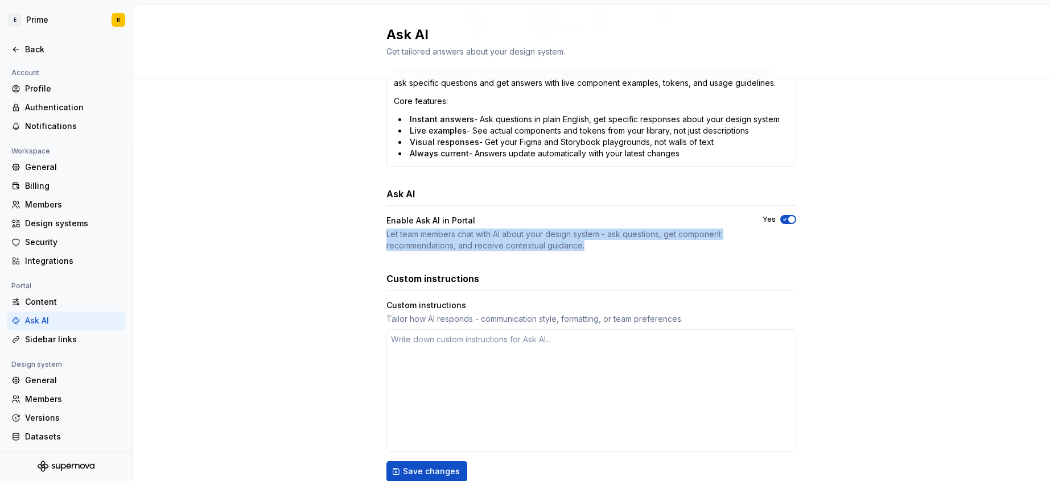
drag, startPoint x: 354, startPoint y: 234, endPoint x: 680, endPoint y: 258, distance: 327.4
click at [680, 258] on div "What is Ask AI? Ask AI lets you query your design system using natural language…" at bounding box center [591, 198] width 917 height 824
click at [680, 257] on div "What is Ask AI? Ask AI lets you query your design system using natural language…" at bounding box center [591, 186] width 410 height 761
drag, startPoint x: 651, startPoint y: 249, endPoint x: 386, endPoint y: 228, distance: 266.0
click at [386, 229] on div "Let team members chat with AI about your design system - ask questions, get com…" at bounding box center [564, 240] width 356 height 23
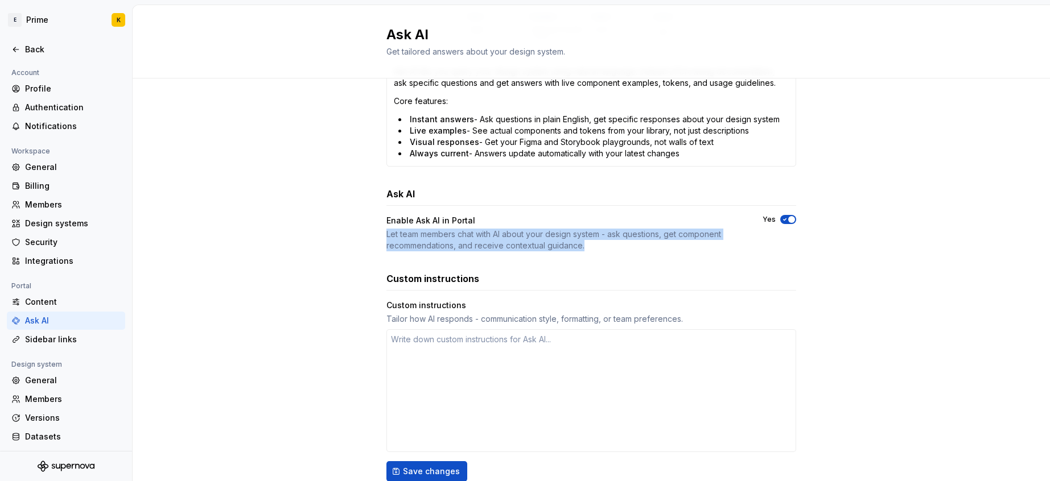
drag, startPoint x: 386, startPoint y: 228, endPoint x: 428, endPoint y: 255, distance: 50.2
click at [386, 229] on div "Let team members chat with AI about your design system - ask questions, get com…" at bounding box center [564, 240] width 356 height 23
drag, startPoint x: 468, startPoint y: 239, endPoint x: 579, endPoint y: 247, distance: 110.7
click at [579, 247] on div "Enable Ask AI in Portal Let team members chat with AI about your design system …" at bounding box center [564, 233] width 356 height 36
click at [579, 247] on div "Let team members chat with AI about your design system - ask questions, get com…" at bounding box center [564, 240] width 356 height 23
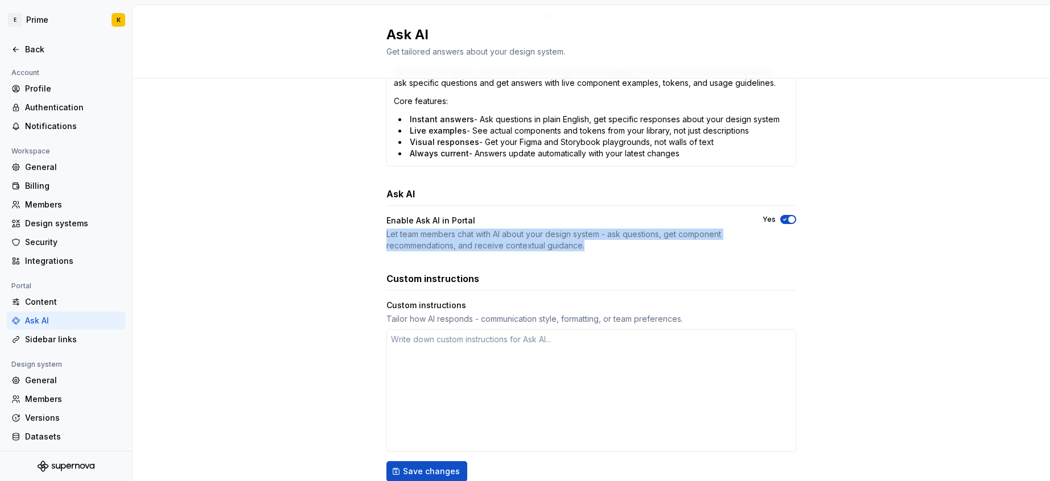
drag, startPoint x: 586, startPoint y: 248, endPoint x: 377, endPoint y: 239, distance: 209.6
click at [377, 239] on div "What is Ask AI? Ask AI lets you query your design system using natural language…" at bounding box center [591, 198] width 917 height 824
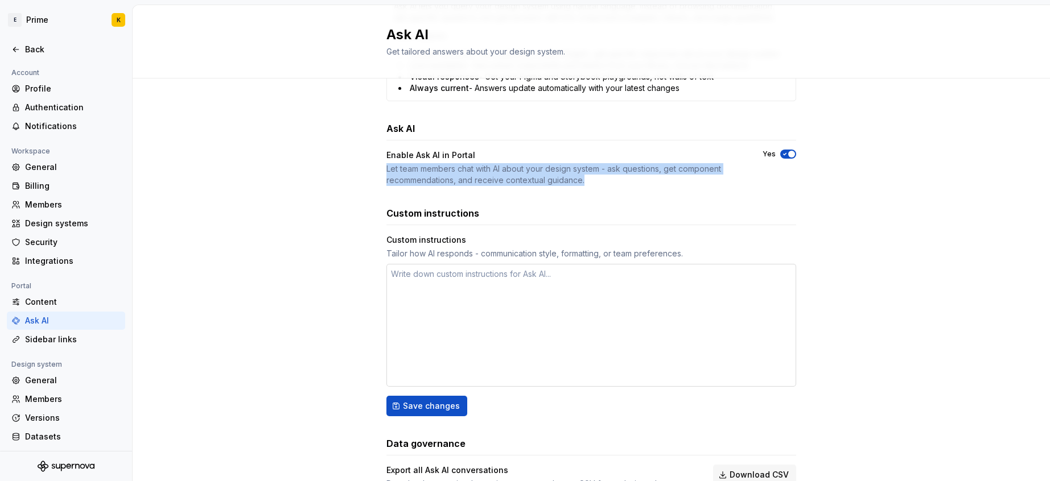
scroll to position [410, 0]
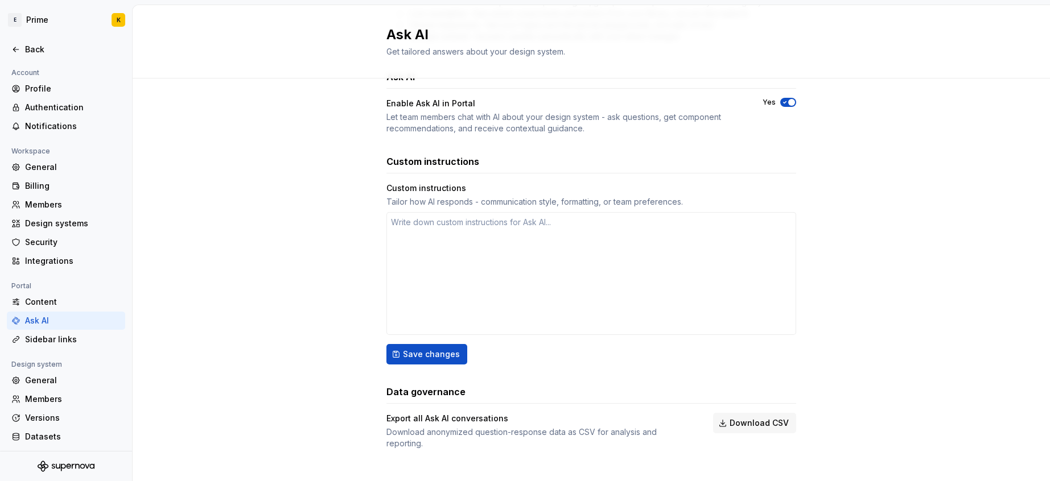
click at [915, 350] on div "What is Ask AI? Ask AI lets you query your design system using natural language…" at bounding box center [591, 80] width 917 height 824
drag, startPoint x: 387, startPoint y: 206, endPoint x: 809, endPoint y: 245, distance: 424.0
click at [809, 245] on div "What is Ask AI? Ask AI lets you query your design system using natural language…" at bounding box center [591, 80] width 917 height 824
drag, startPoint x: 809, startPoint y: 245, endPoint x: 839, endPoint y: 269, distance: 37.7
click at [809, 245] on div "What is Ask AI? Ask AI lets you query your design system using natural language…" at bounding box center [591, 80] width 917 height 824
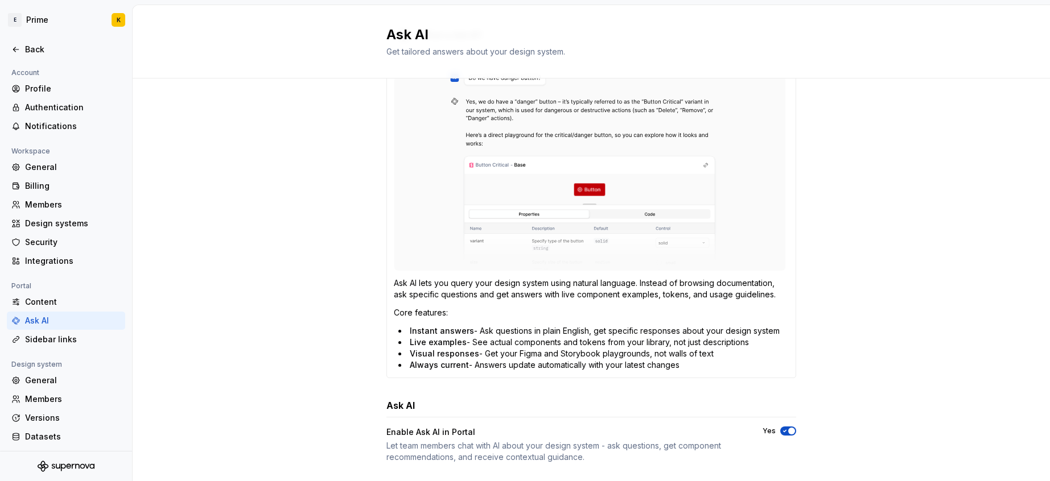
scroll to position [0, 0]
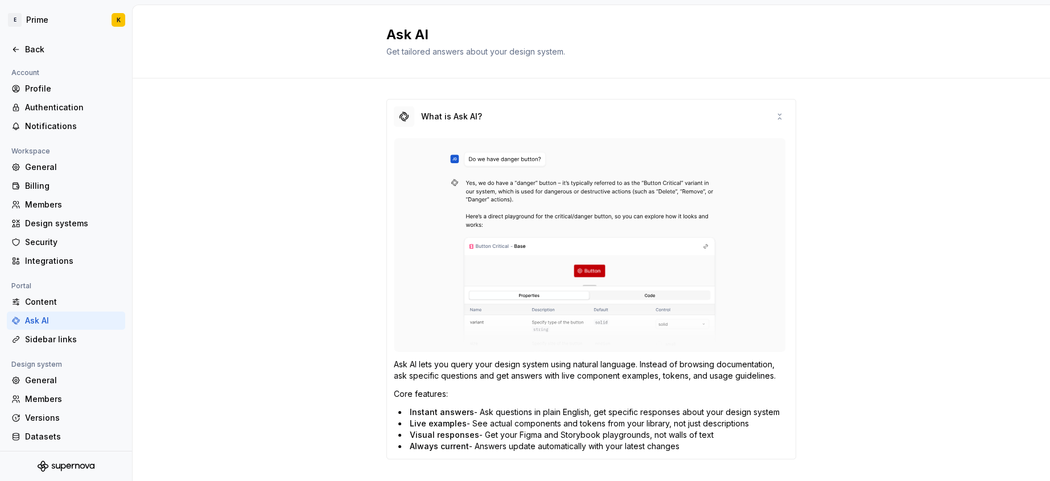
click at [50, 321] on div "Ask AI" at bounding box center [73, 320] width 96 height 11
click at [22, 19] on html "E Prime K Back Account Profile Authentication Notifications Workspace General B…" at bounding box center [525, 240] width 1050 height 481
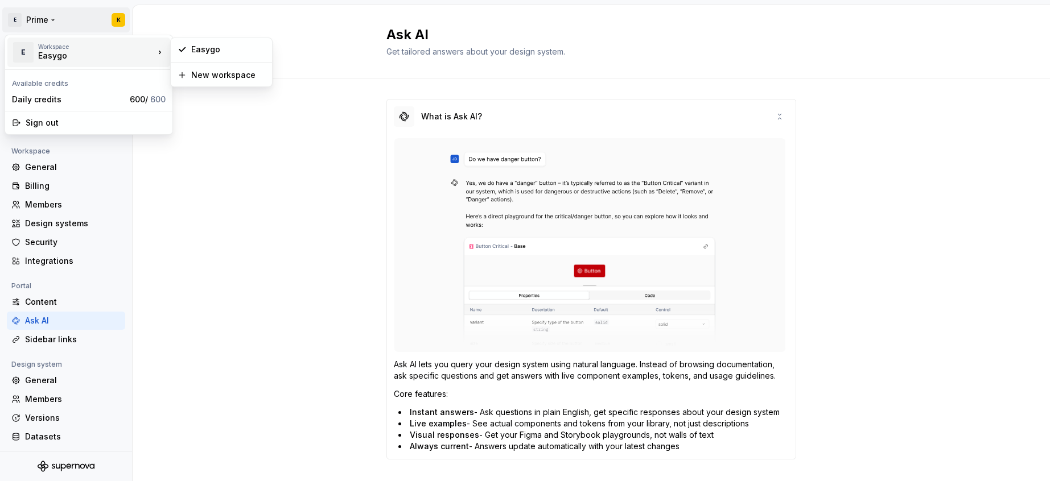
click at [41, 55] on div "Easygo" at bounding box center [86, 55] width 97 height 11
type textarea "*"
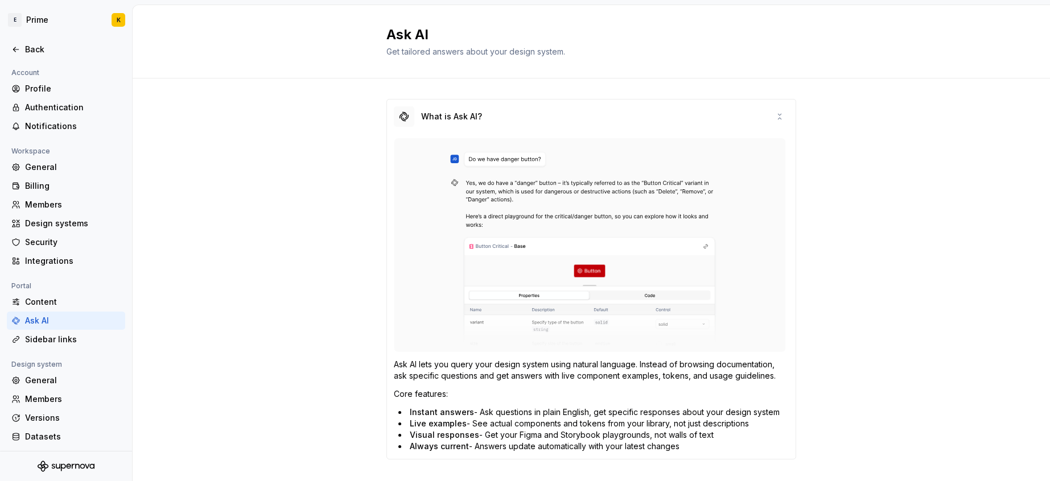
click at [308, 278] on html "E Prime K Back Account Profile Authentication Notifications Workspace General B…" at bounding box center [525, 240] width 1050 height 481
click at [49, 87] on div "Profile" at bounding box center [73, 88] width 96 height 11
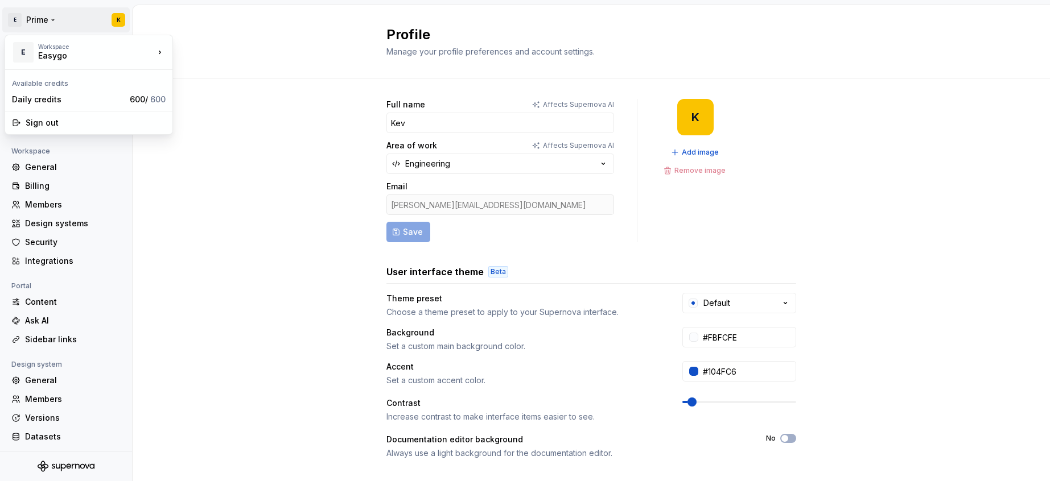
click at [25, 18] on html "E Prime K Back Account Profile Authentication Notifications Workspace General B…" at bounding box center [525, 240] width 1050 height 481
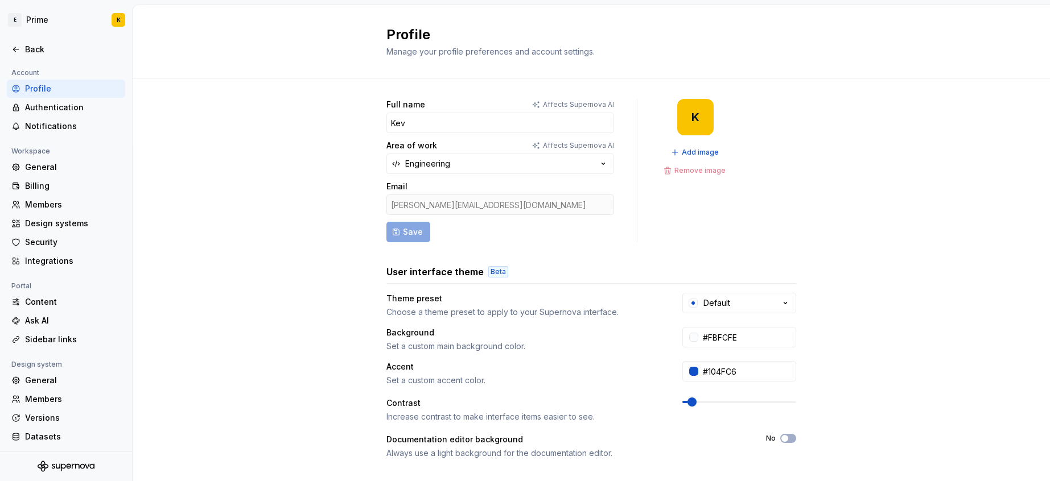
drag, startPoint x: 238, startPoint y: 261, endPoint x: 210, endPoint y: 44, distance: 218.0
click at [238, 261] on html "E Prime K Back Account Profile Authentication Notifications Workspace General B…" at bounding box center [525, 240] width 1050 height 481
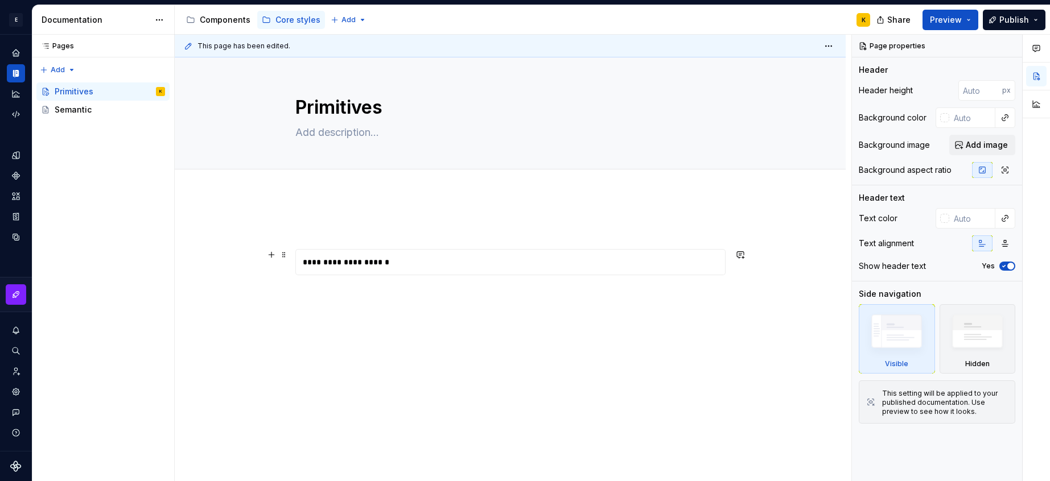
click at [363, 275] on div "**********" at bounding box center [510, 262] width 430 height 26
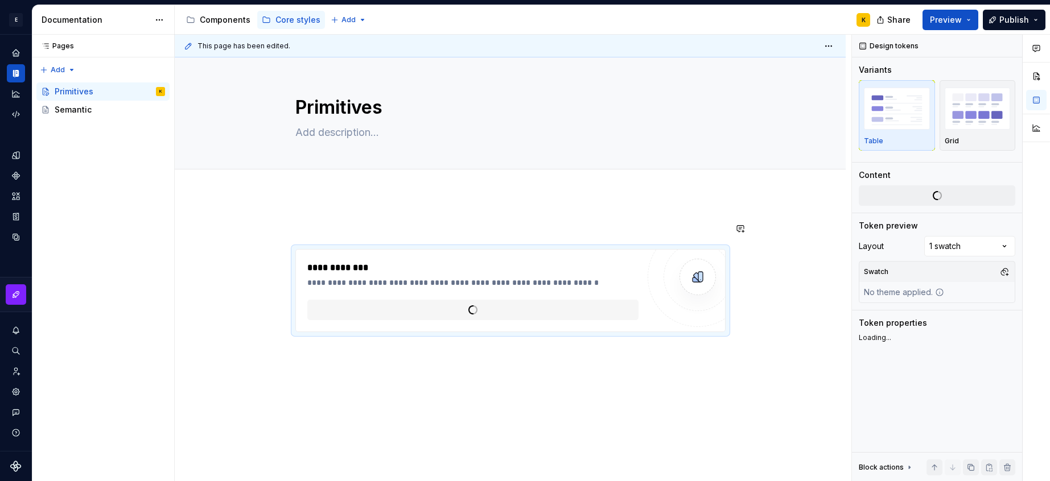
click at [593, 202] on div "**********" at bounding box center [513, 258] width 676 height 447
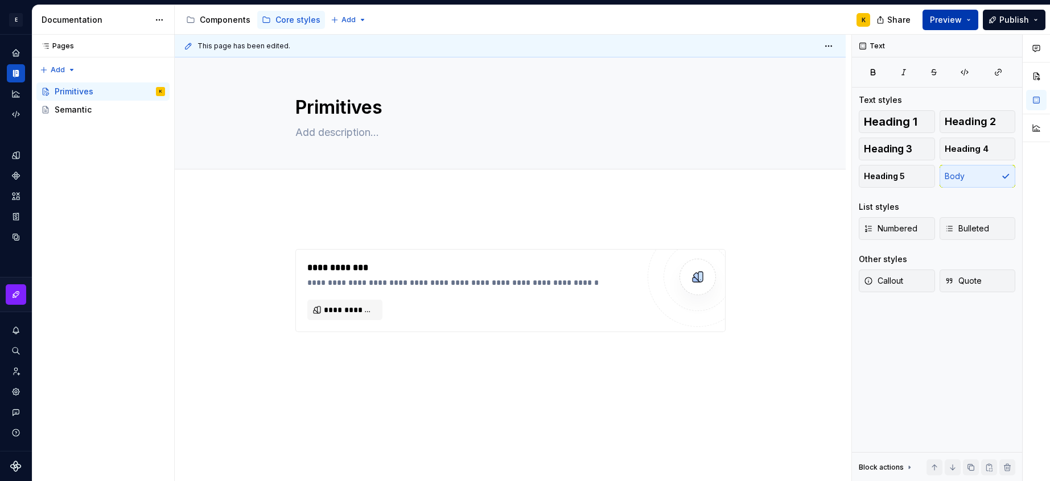
click at [942, 15] on span "Preview" at bounding box center [946, 19] width 32 height 11
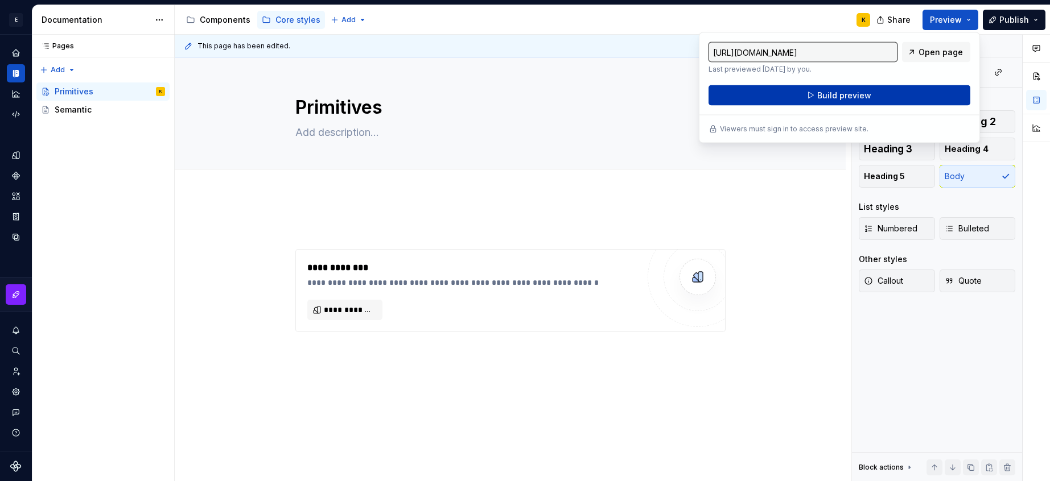
click at [952, 86] on button "Build preview" at bounding box center [839, 95] width 262 height 20
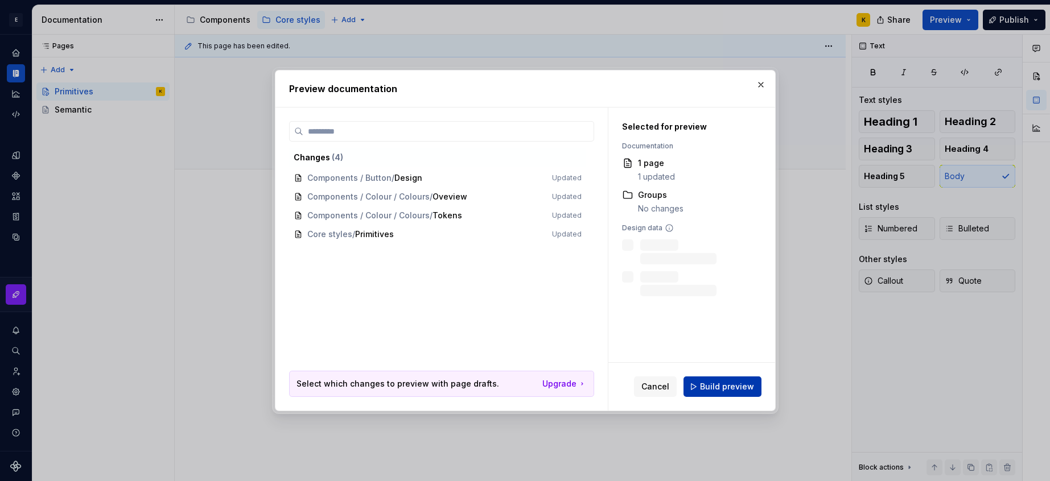
click at [749, 381] on span "Build preview" at bounding box center [727, 386] width 54 height 11
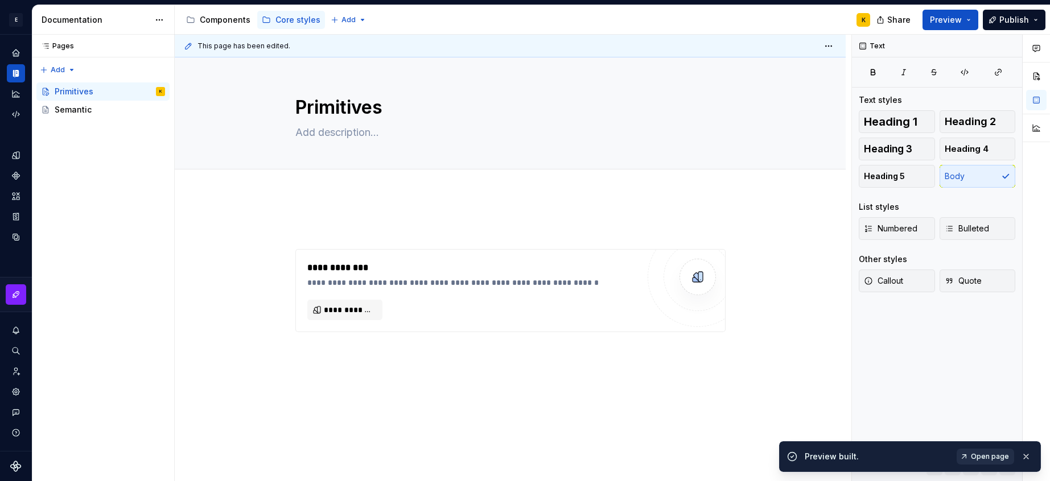
click at [968, 453] on link "Open page" at bounding box center [984, 457] width 57 height 16
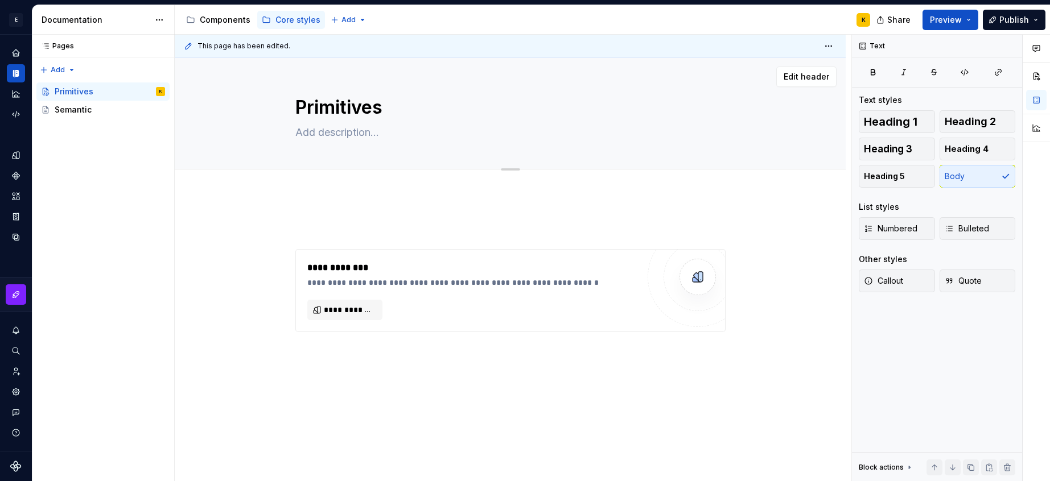
type textarea "*"
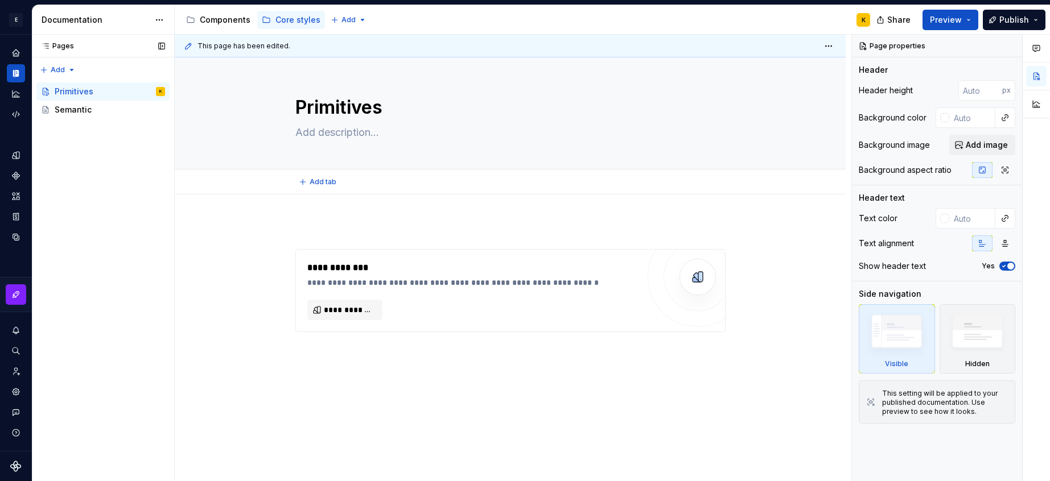
type textarea "*"
click at [10, 48] on div "Home" at bounding box center [16, 53] width 18 height 18
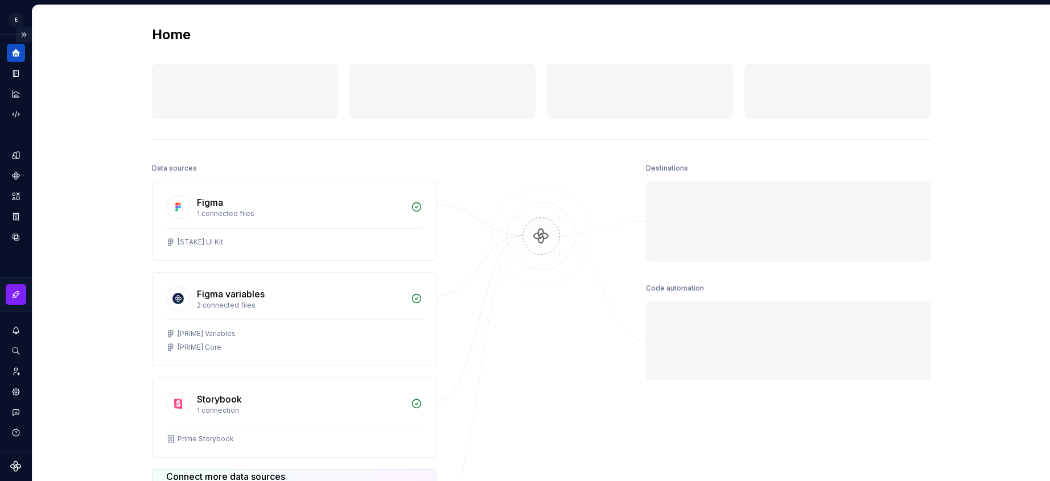
click at [20, 36] on button "Expand sidebar" at bounding box center [24, 35] width 16 height 16
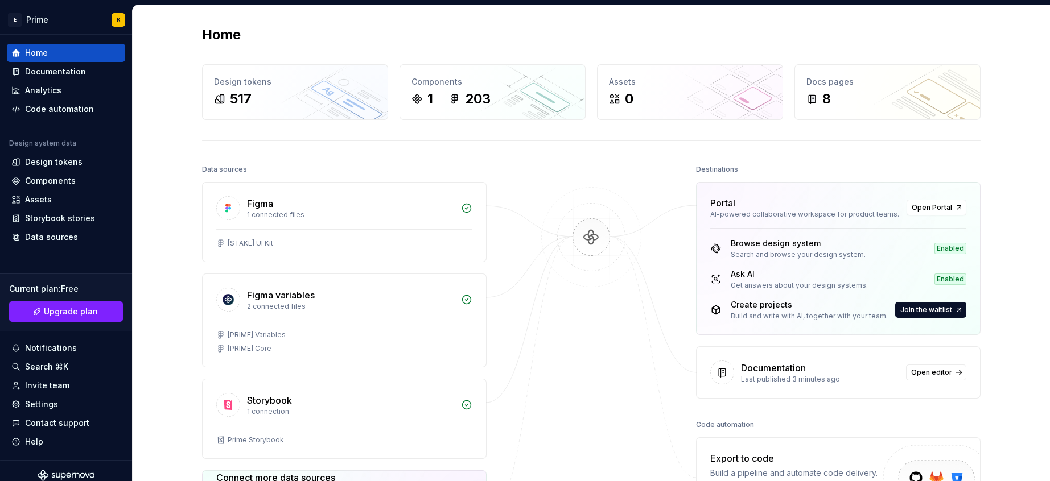
click at [834, 306] on div "Create projects" at bounding box center [809, 304] width 157 height 11
click at [789, 265] on div "Browse design system Search and browse your design system. Enabled Ask AI Get a…" at bounding box center [837, 281] width 283 height 106
drag, startPoint x: 768, startPoint y: 296, endPoint x: 853, endPoint y: 281, distance: 86.7
click at [768, 296] on div "Browse design system Search and browse your design system. Enabled Ask AI Get a…" at bounding box center [837, 281] width 283 height 106
click at [943, 213] on link "Open Portal" at bounding box center [936, 208] width 60 height 16
